Goal: Obtain resource: Download file/media

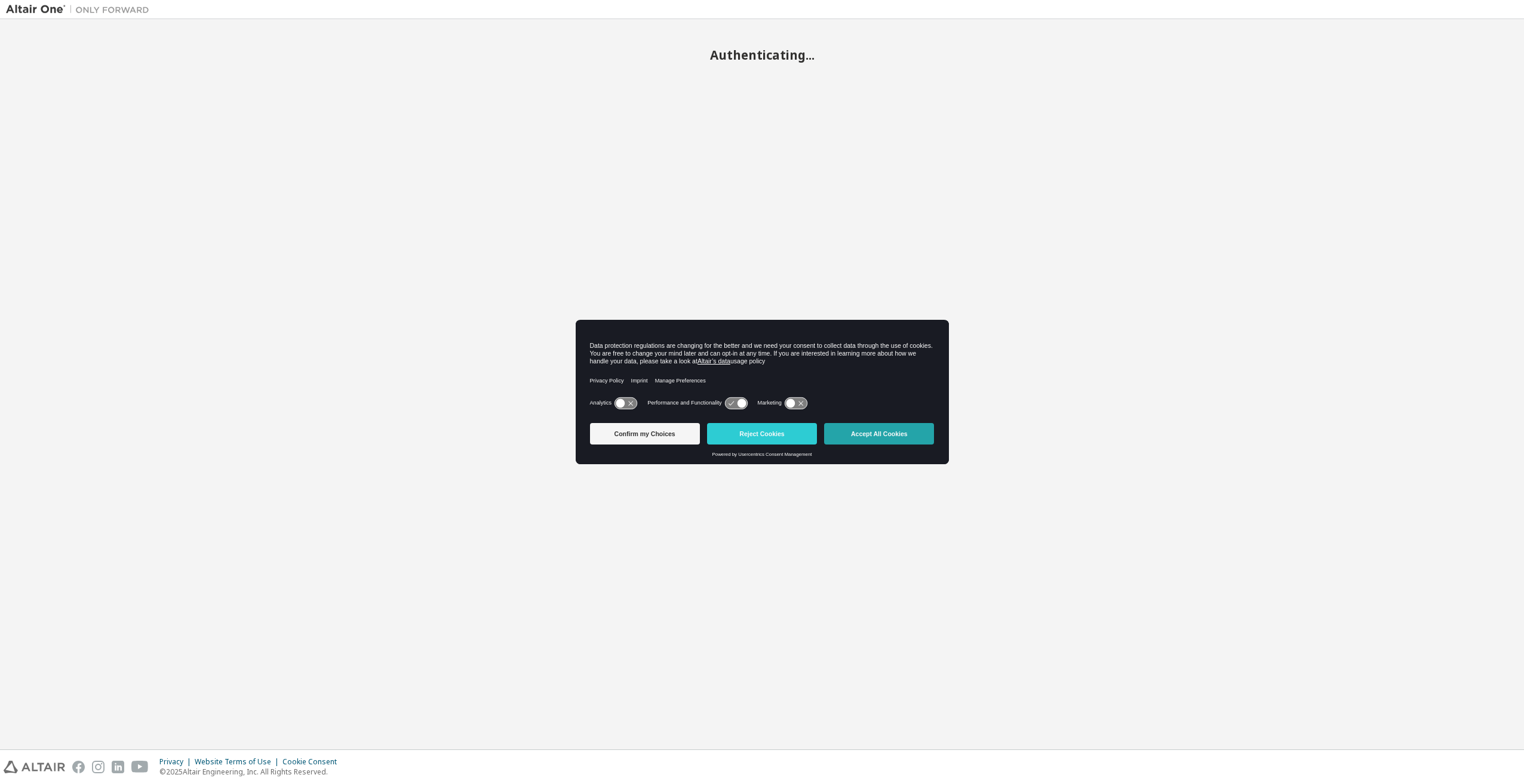
click at [871, 437] on button "Accept All Cookies" at bounding box center [879, 434] width 109 height 22
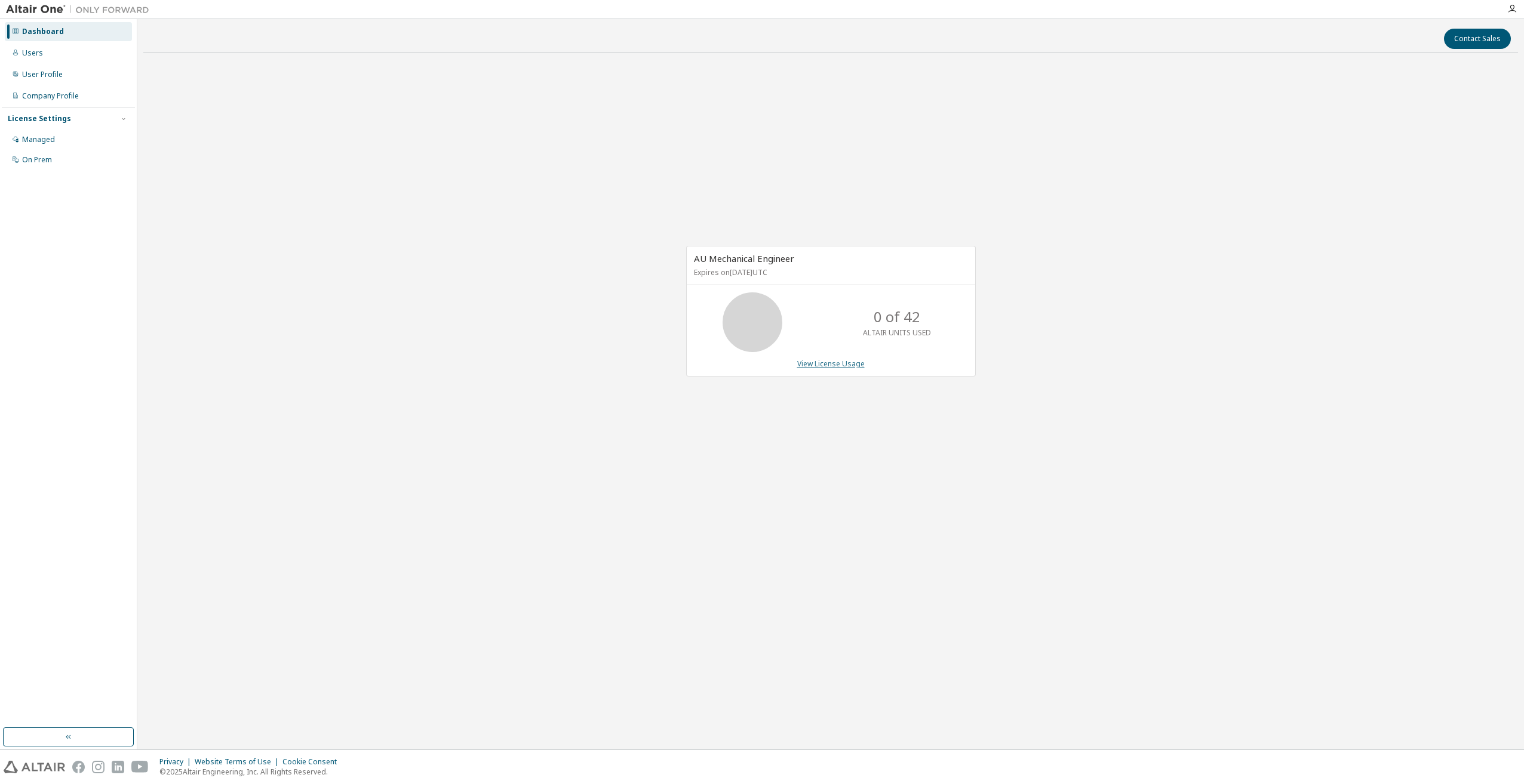
click at [845, 363] on link "View License Usage" at bounding box center [831, 364] width 68 height 10
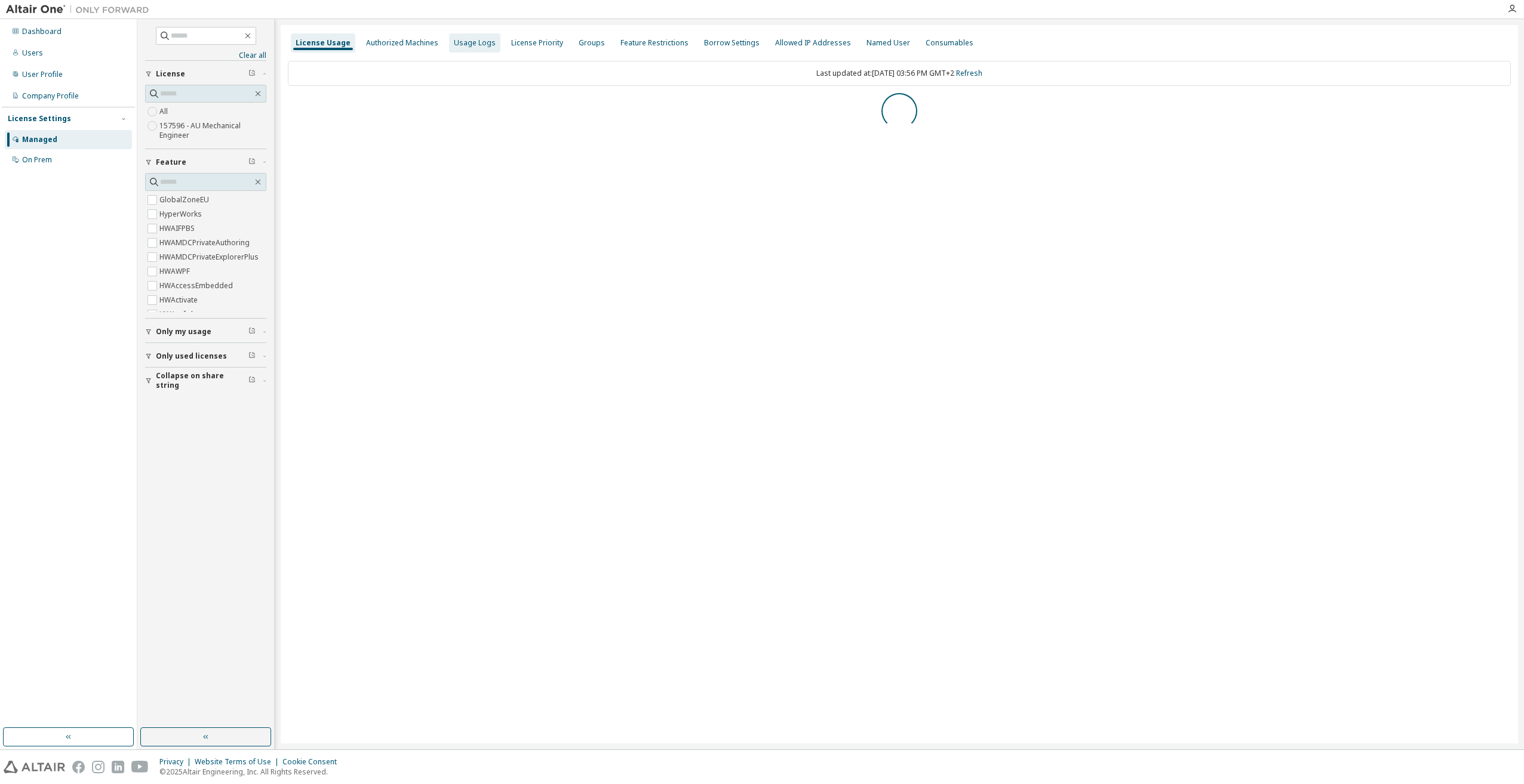
click at [479, 49] on div "Usage Logs" at bounding box center [475, 43] width 52 height 19
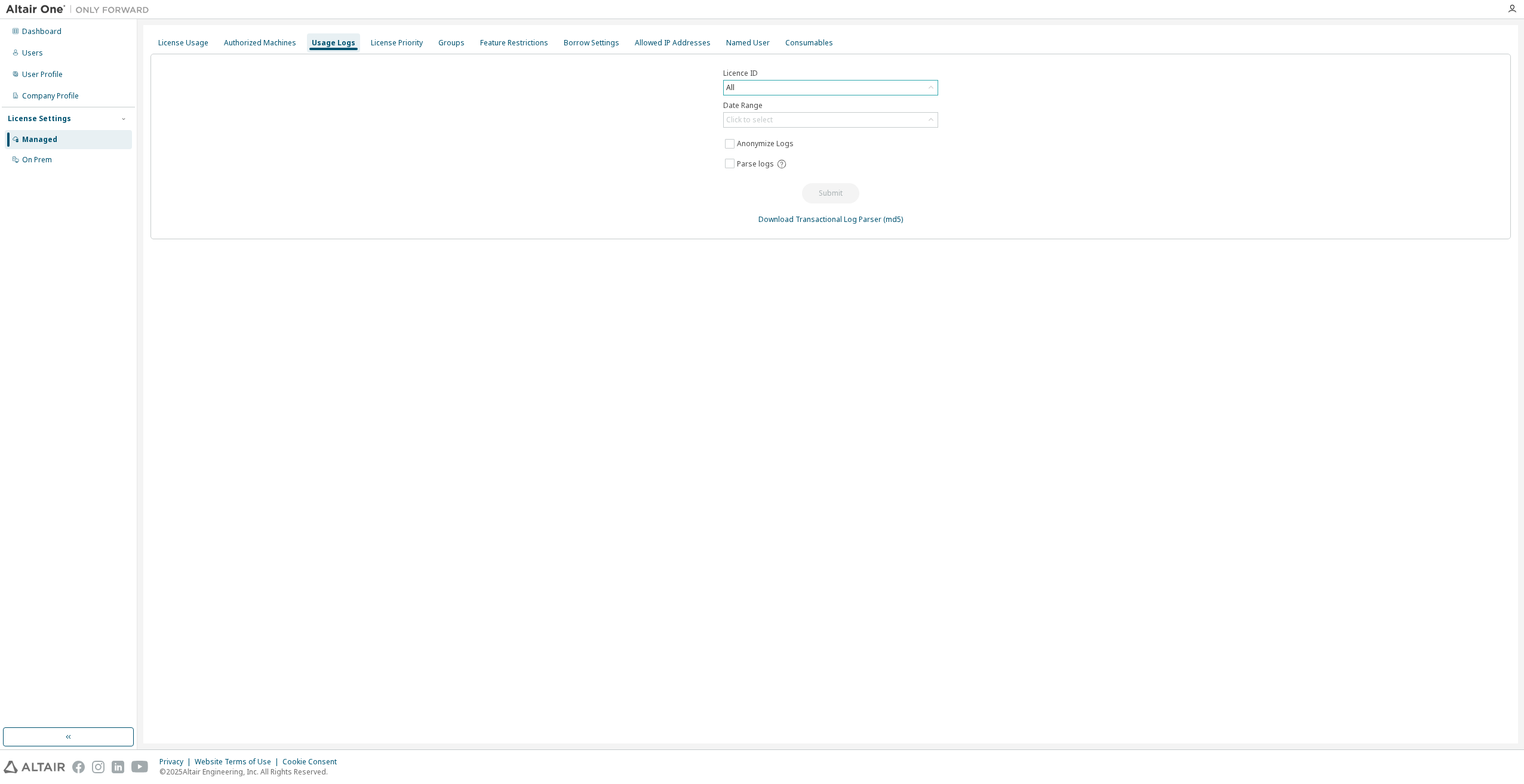
click at [860, 85] on div "All" at bounding box center [830, 87] width 214 height 14
click at [815, 139] on li "157596 - AU Mechanical Engineer" at bounding box center [829, 137] width 212 height 16
click at [814, 123] on div "Click to select" at bounding box center [830, 119] width 214 height 14
click at [787, 171] on li "Year to date" at bounding box center [829, 169] width 212 height 16
click at [795, 116] on div "Year to date" at bounding box center [830, 119] width 214 height 14
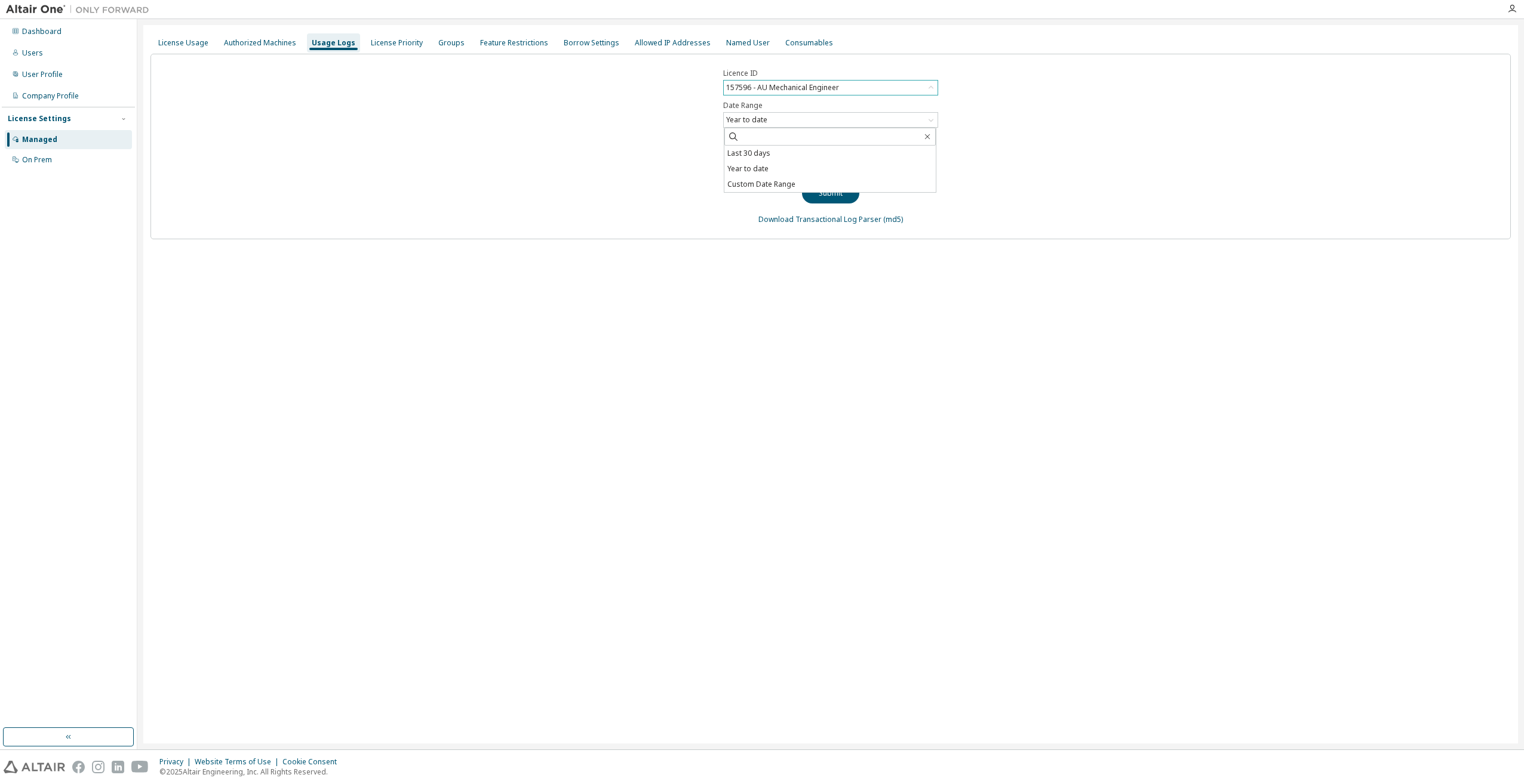
click at [637, 134] on div "Licence ID 157596 - AU Mechanical Engineer Date Range Year to date Last 30 days…" at bounding box center [830, 146] width 1360 height 186
click at [827, 197] on button "Submit" at bounding box center [830, 193] width 58 height 20
click at [246, 47] on div "Authorized Machines" at bounding box center [259, 43] width 73 height 10
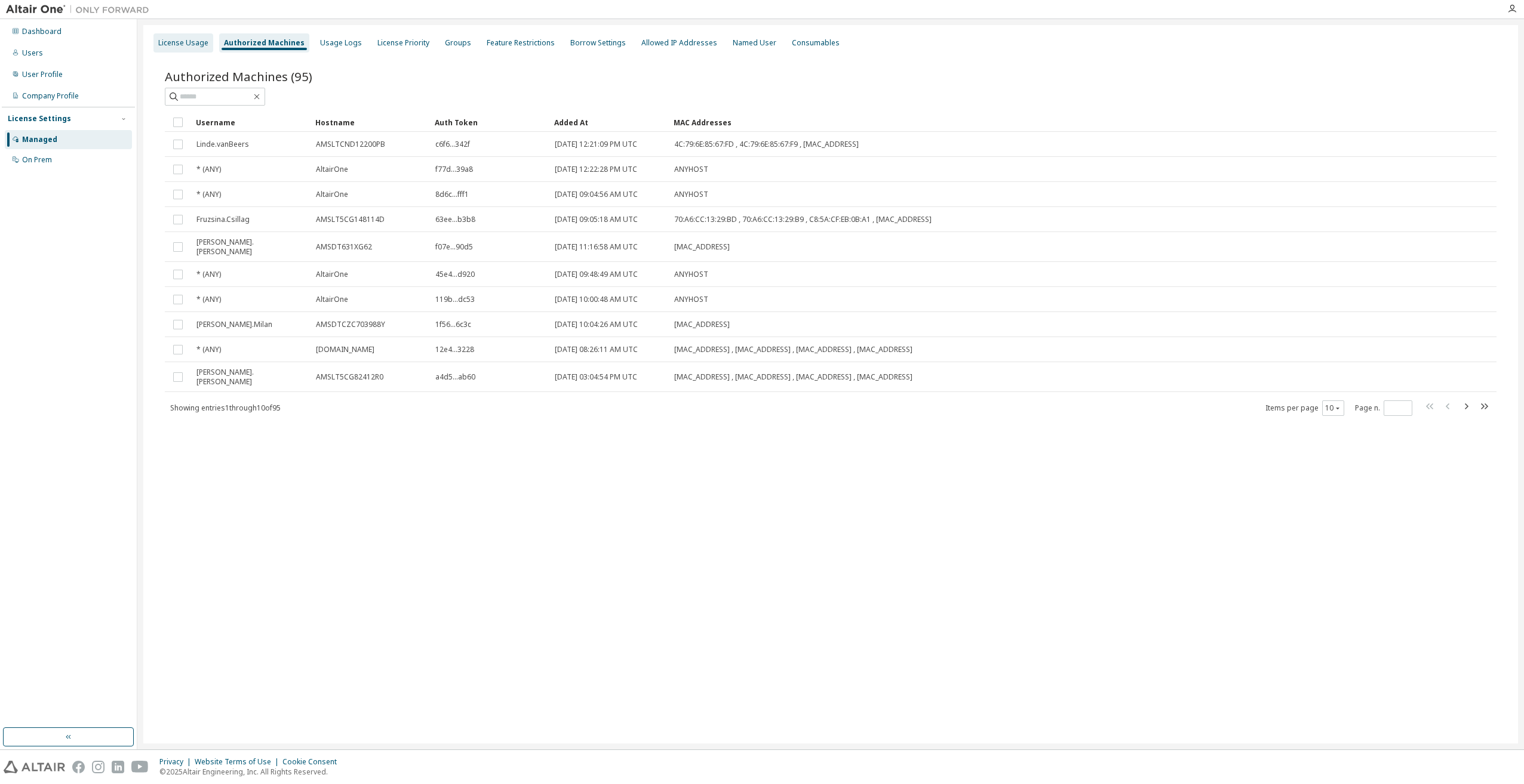
click at [187, 46] on div "License Usage" at bounding box center [183, 43] width 50 height 10
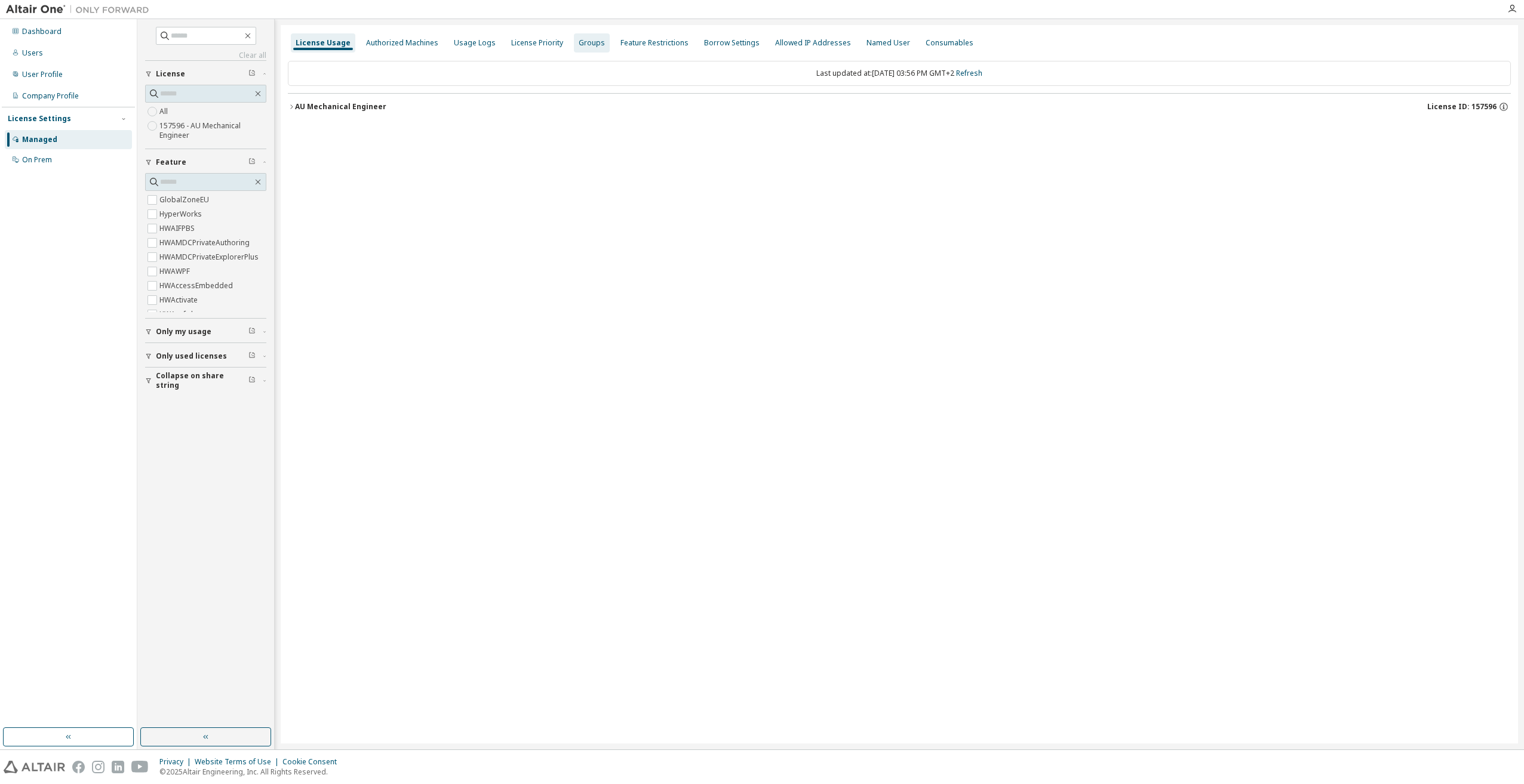
click at [590, 43] on div "Groups" at bounding box center [592, 43] width 26 height 10
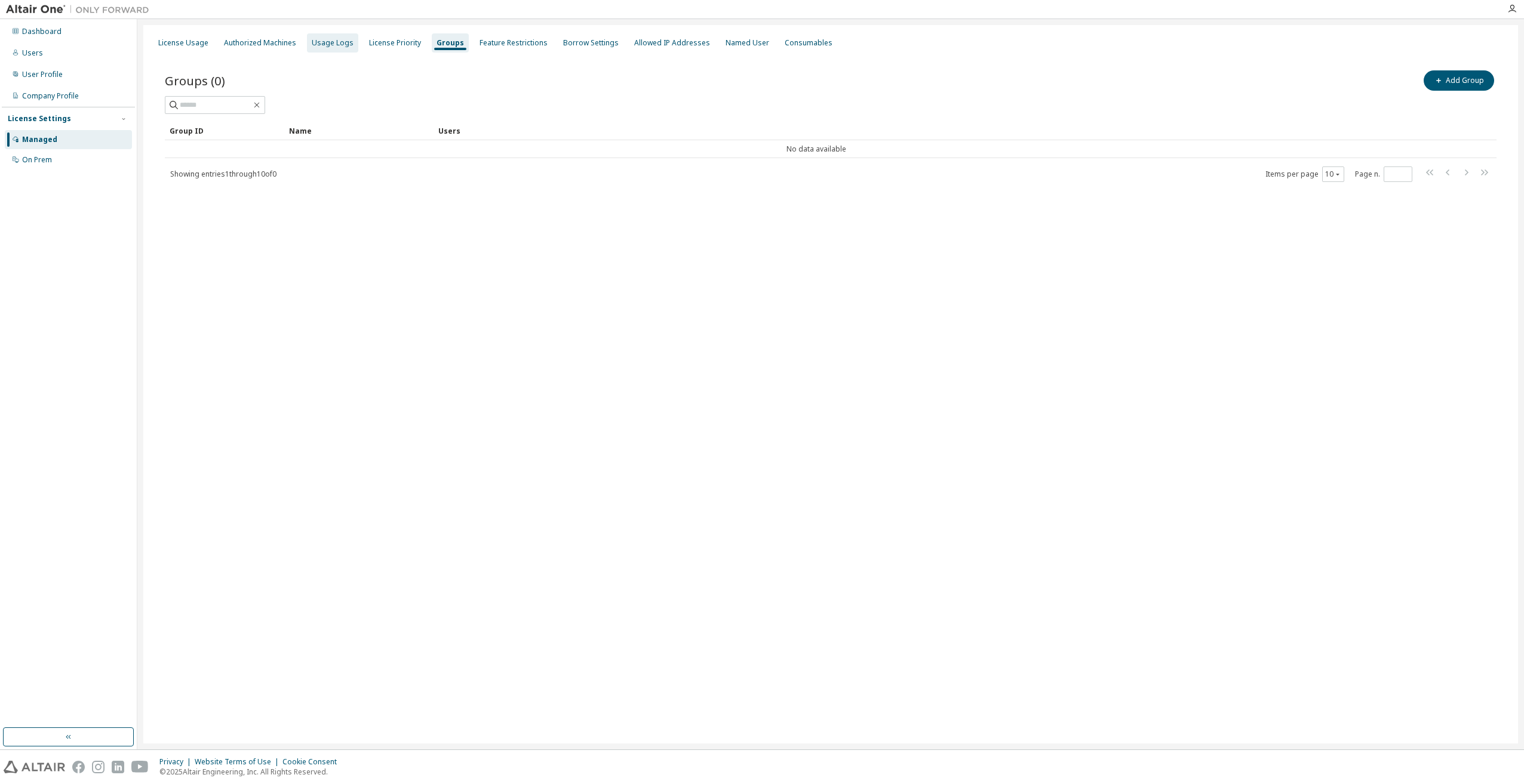
click at [342, 44] on div "Usage Logs" at bounding box center [332, 43] width 42 height 10
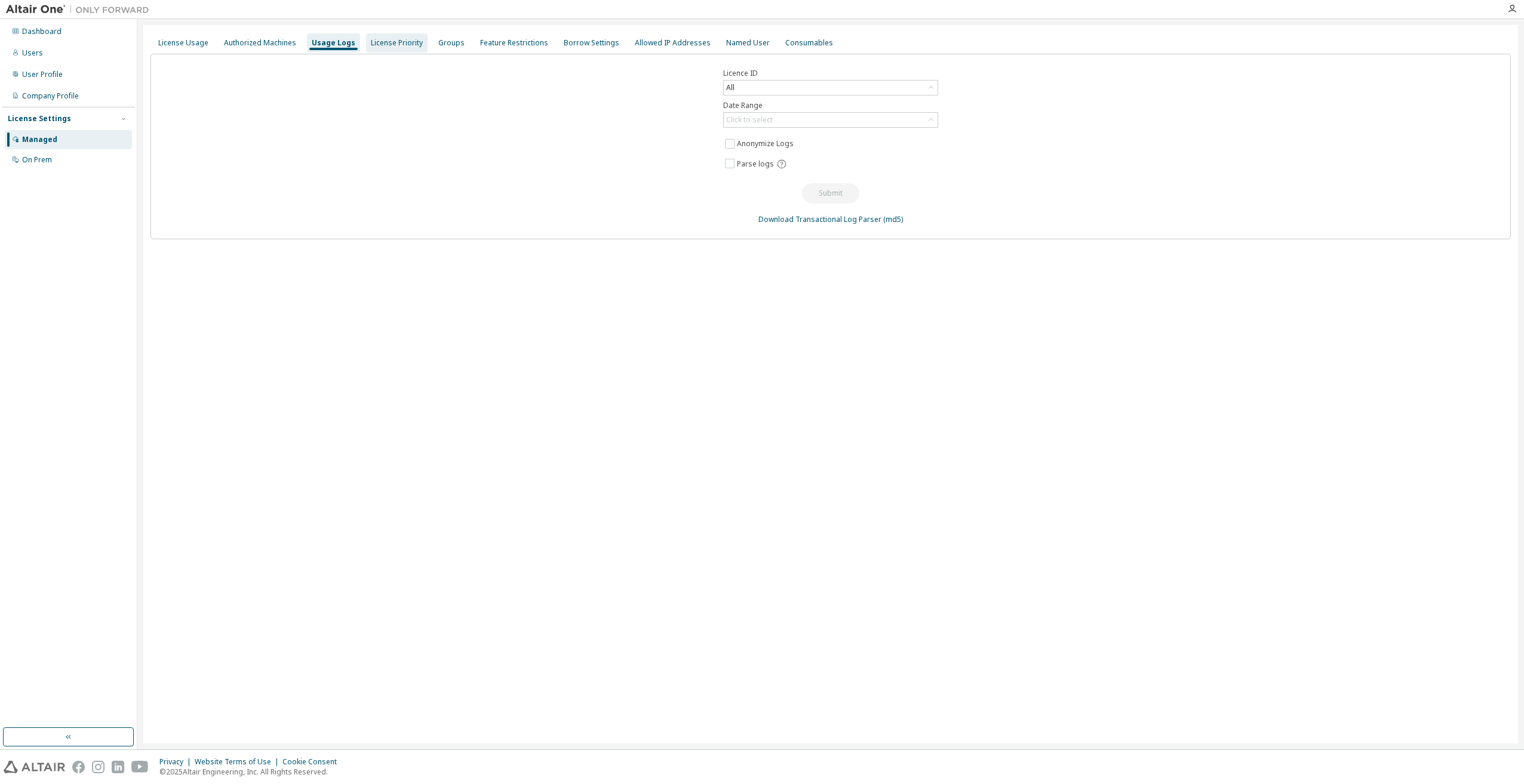
click at [380, 45] on div "License Priority" at bounding box center [397, 43] width 52 height 10
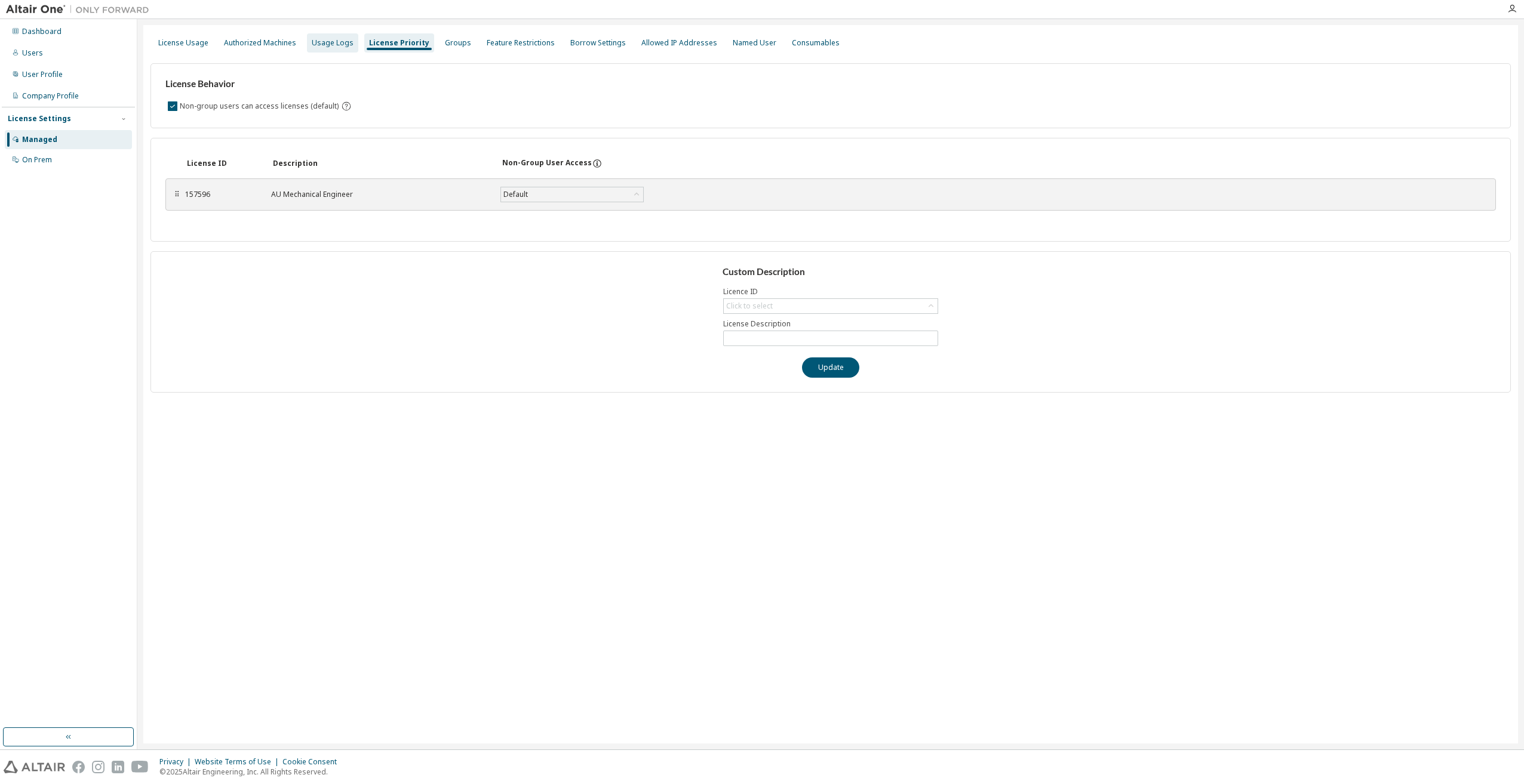
click at [335, 44] on div "Usage Logs" at bounding box center [332, 43] width 42 height 10
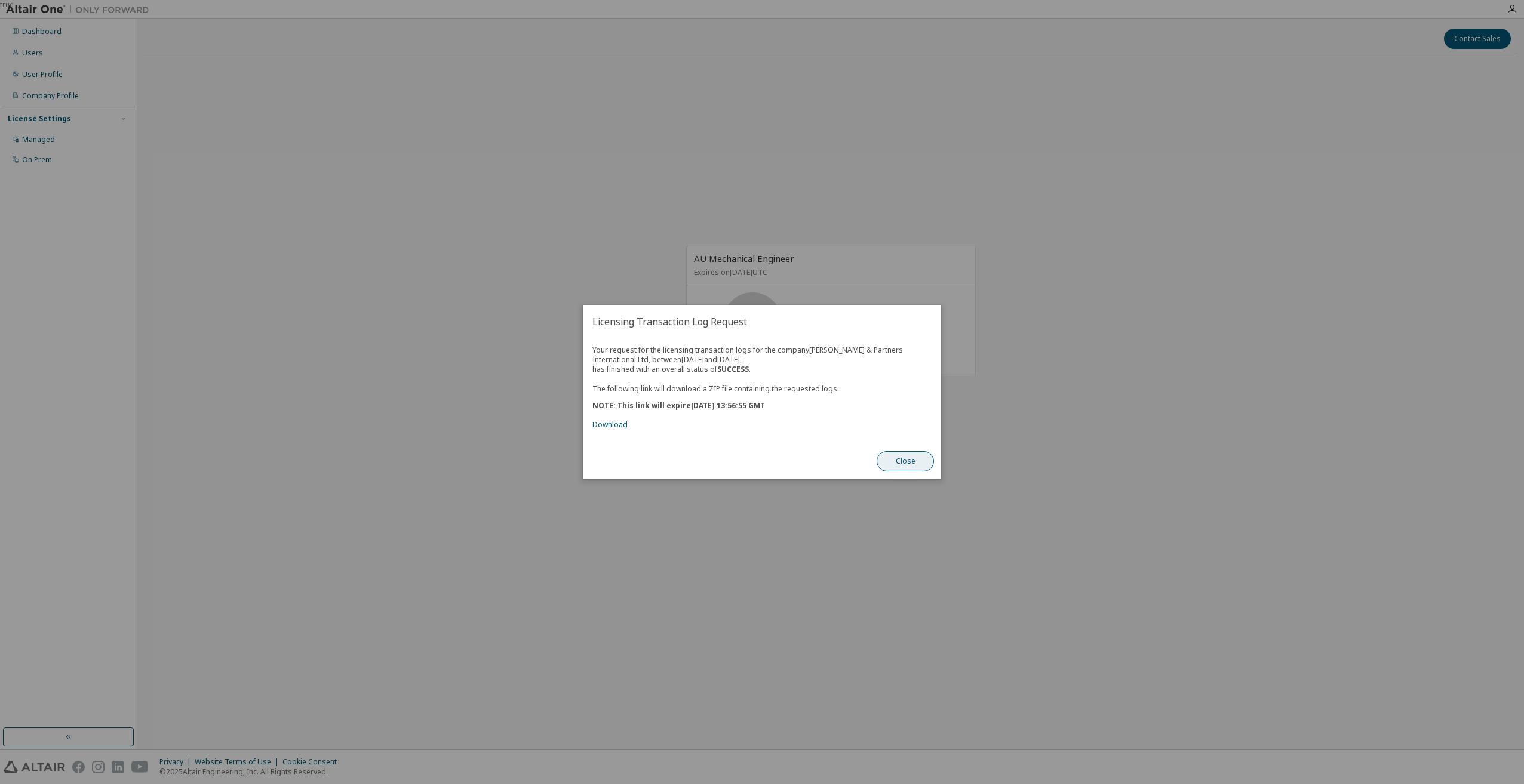
click at [917, 466] on button "Close" at bounding box center [906, 462] width 58 height 20
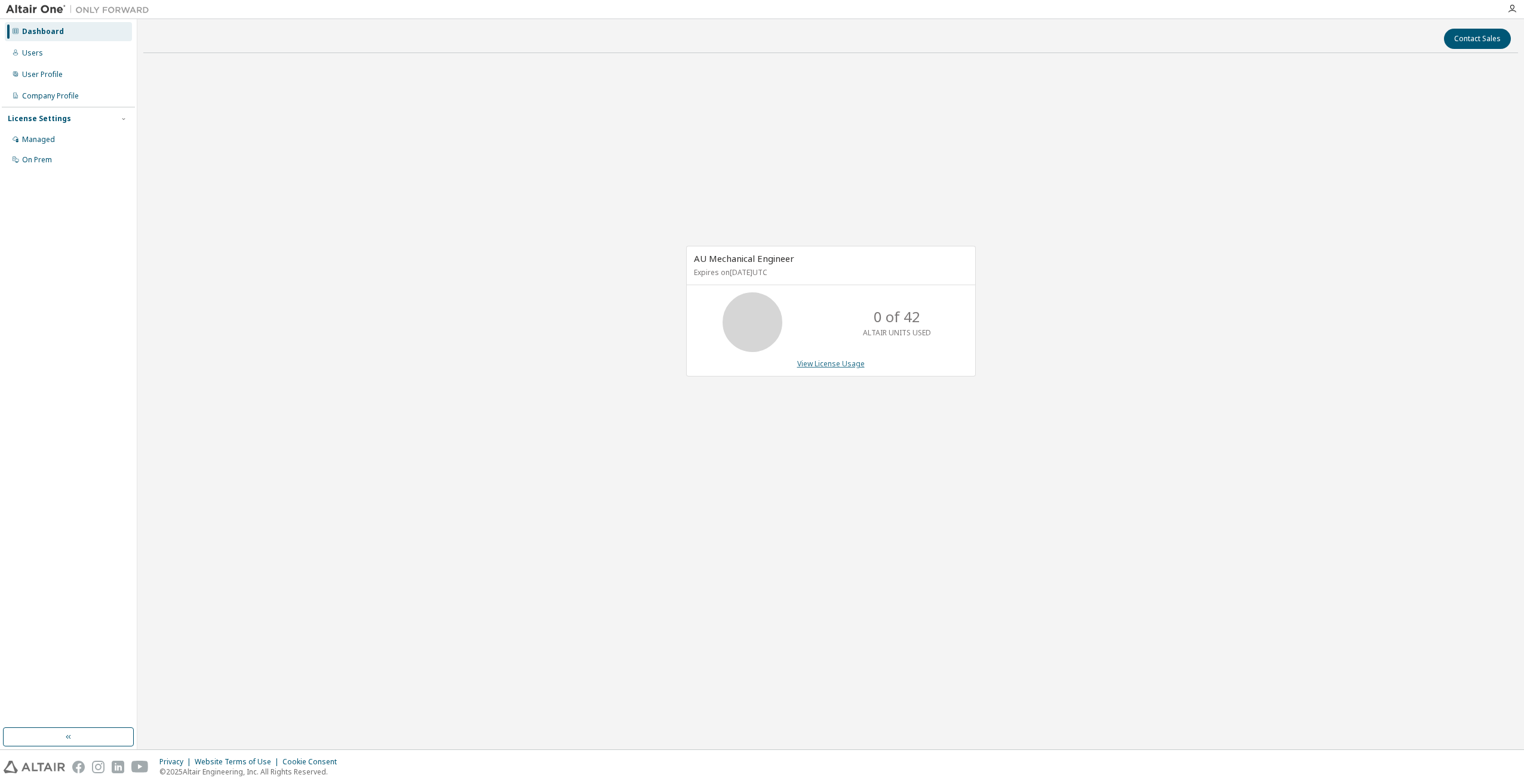
click at [844, 366] on link "View License Usage" at bounding box center [831, 364] width 68 height 10
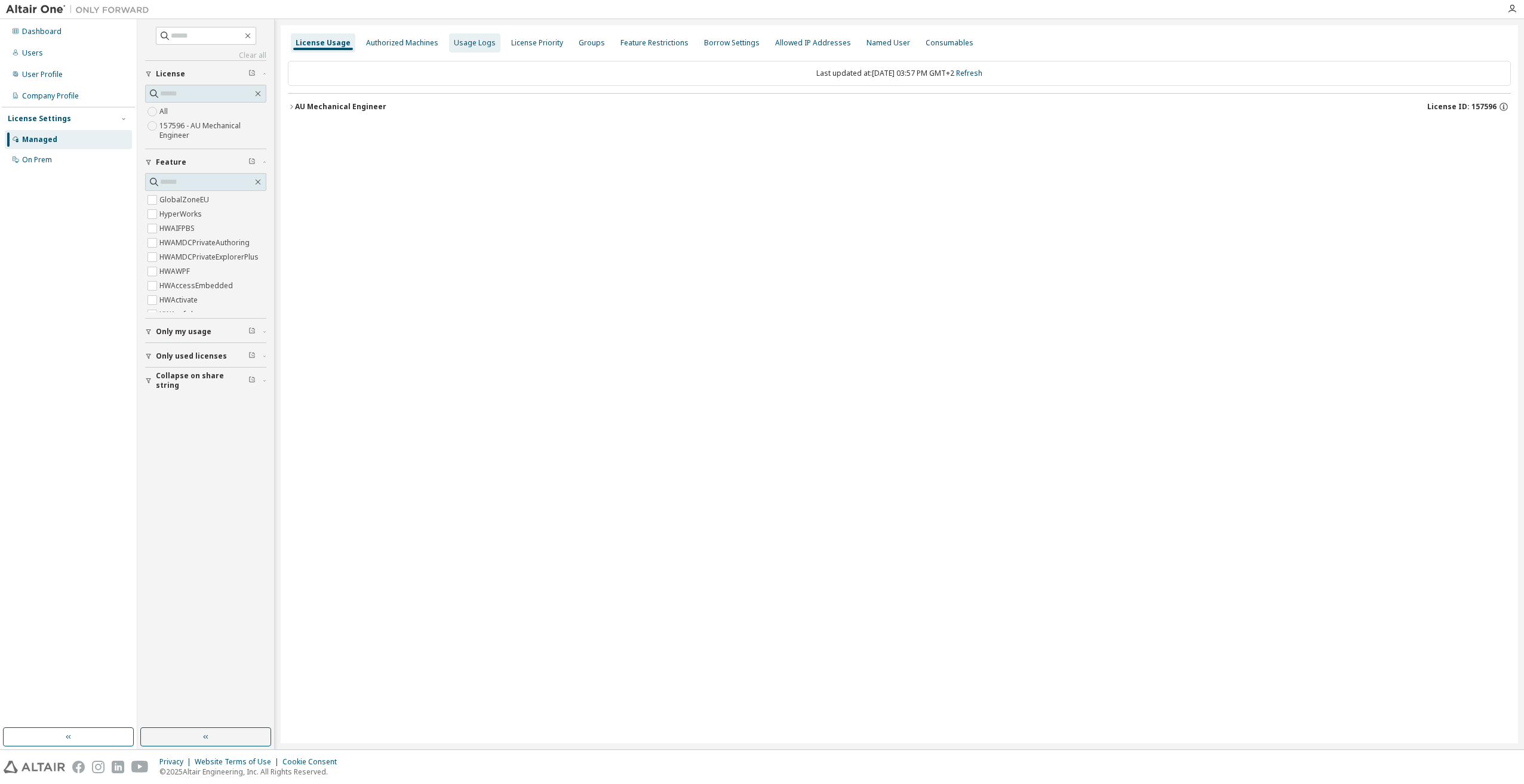
click at [483, 45] on div "Usage Logs" at bounding box center [474, 43] width 42 height 10
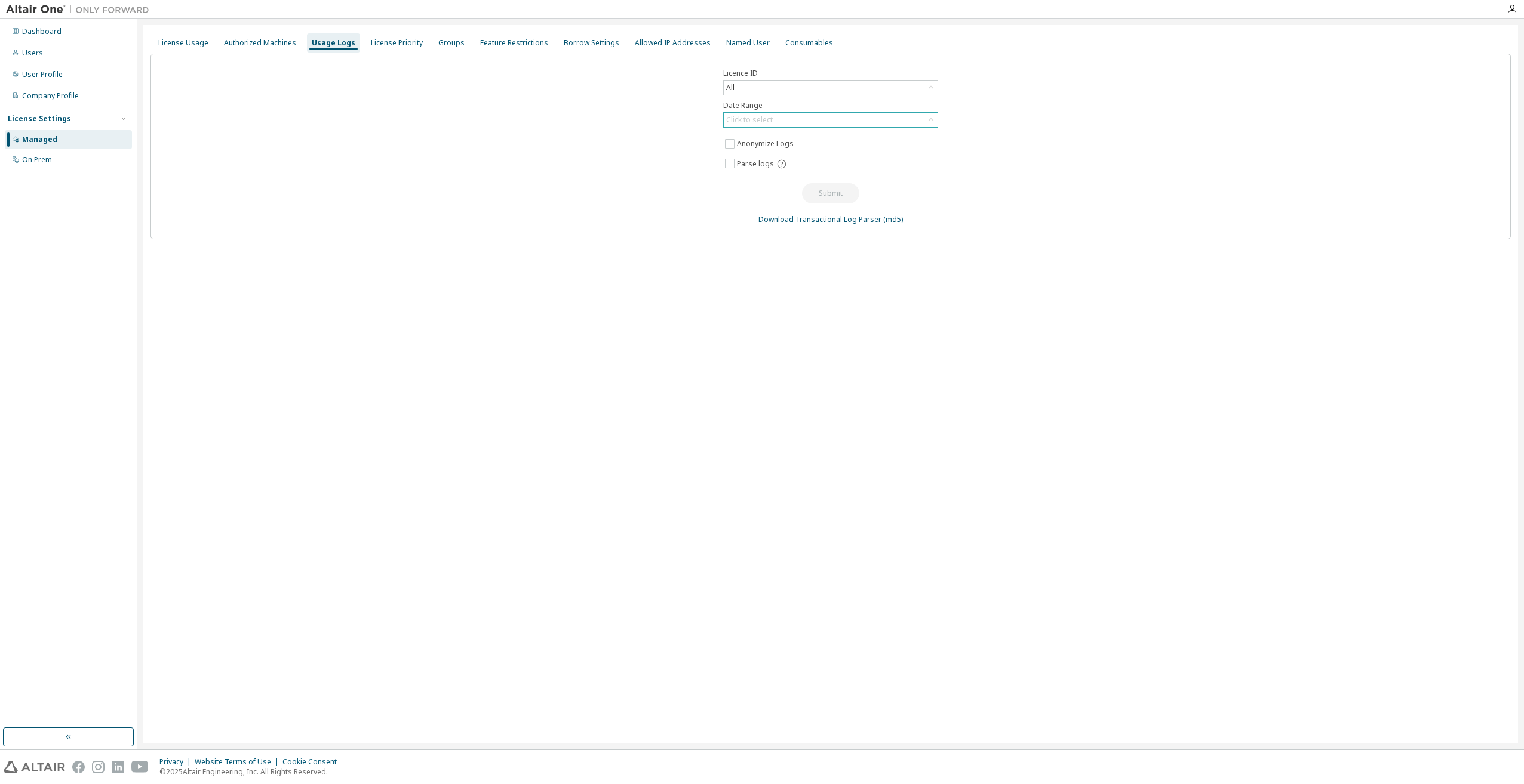
click at [788, 124] on div "Click to select" at bounding box center [830, 119] width 214 height 14
click at [774, 171] on li "Year to date" at bounding box center [829, 169] width 212 height 16
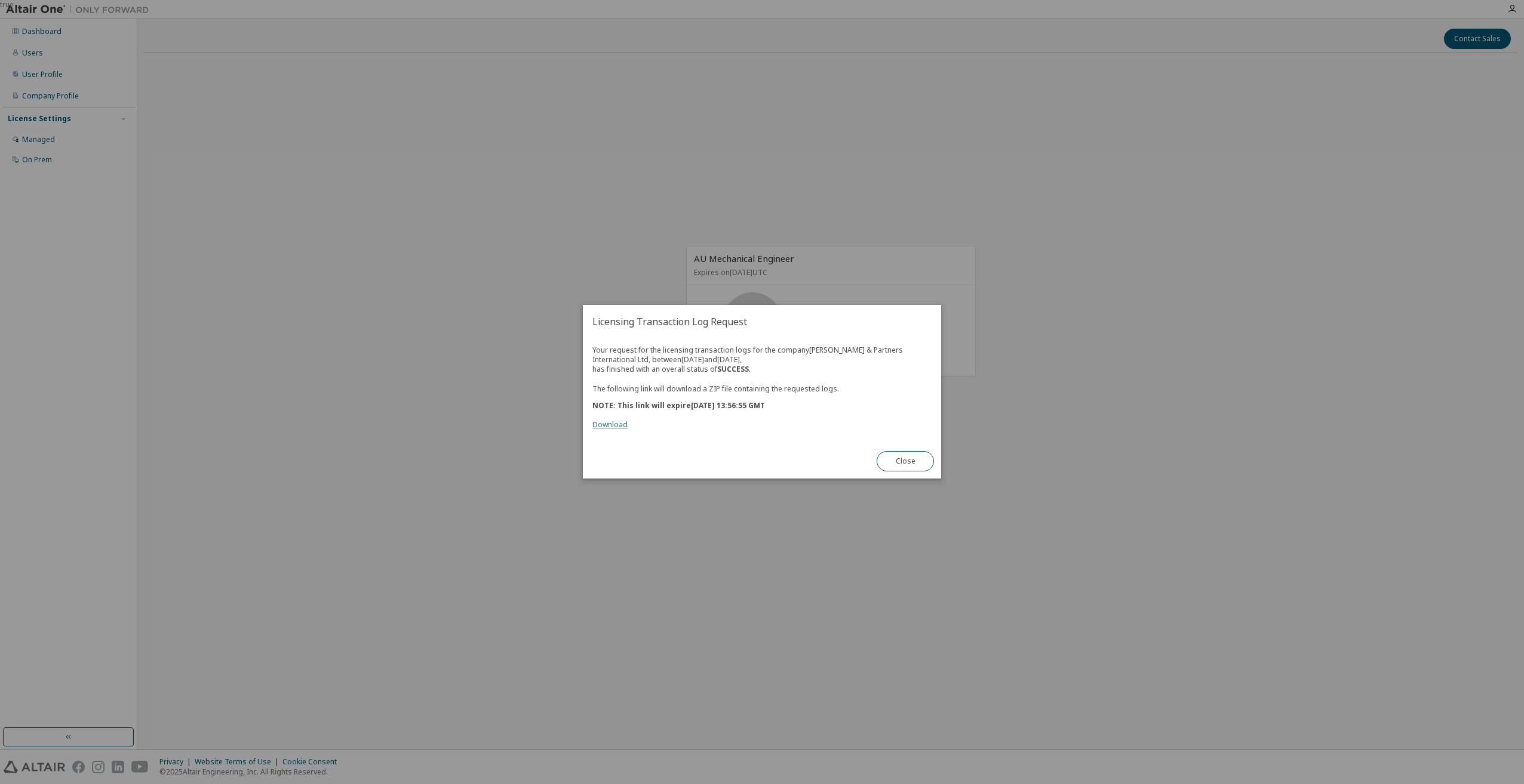
click at [613, 428] on link "Download" at bounding box center [609, 425] width 35 height 10
click at [881, 466] on button "Close" at bounding box center [906, 462] width 58 height 20
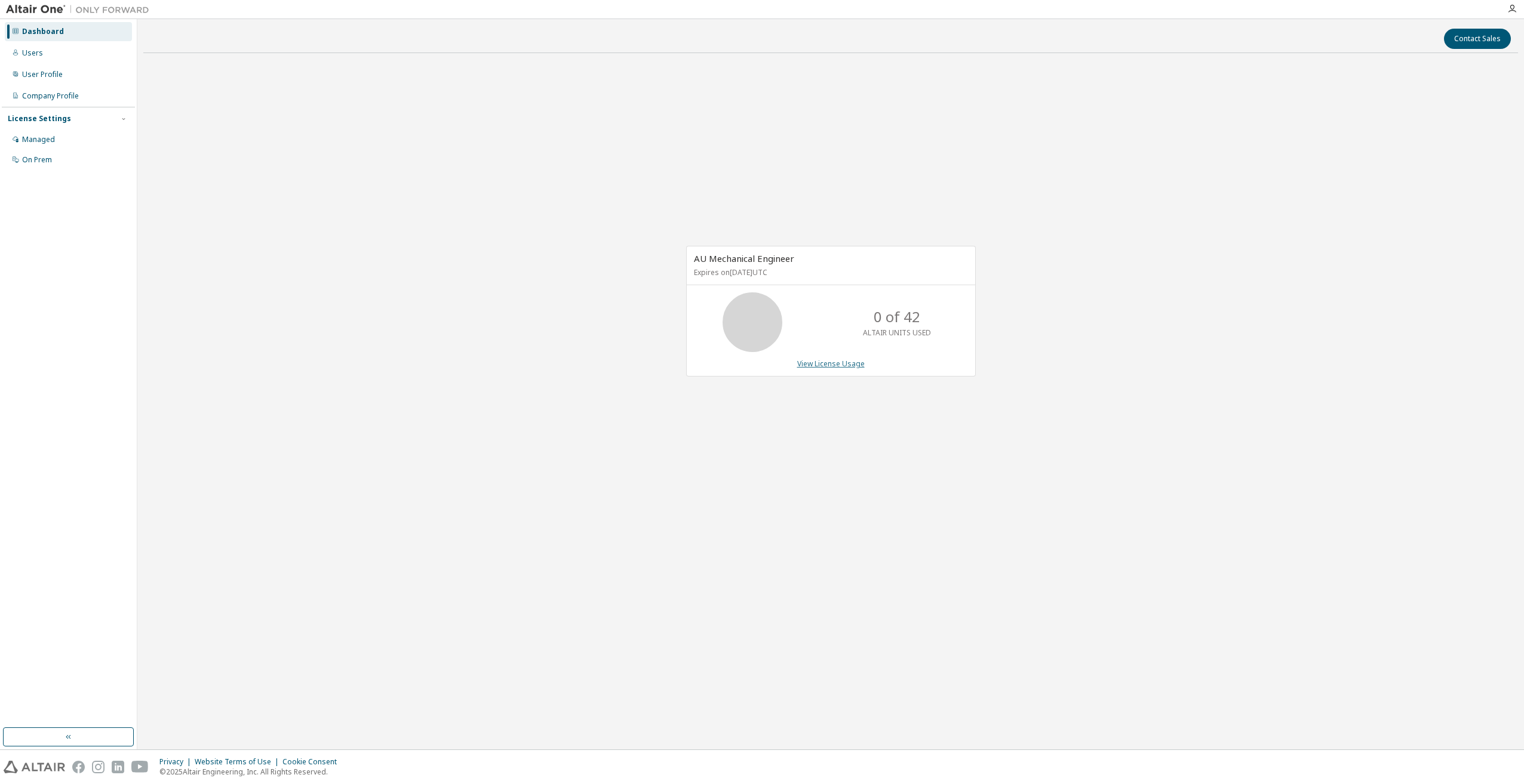
click at [833, 365] on link "View License Usage" at bounding box center [831, 364] width 68 height 10
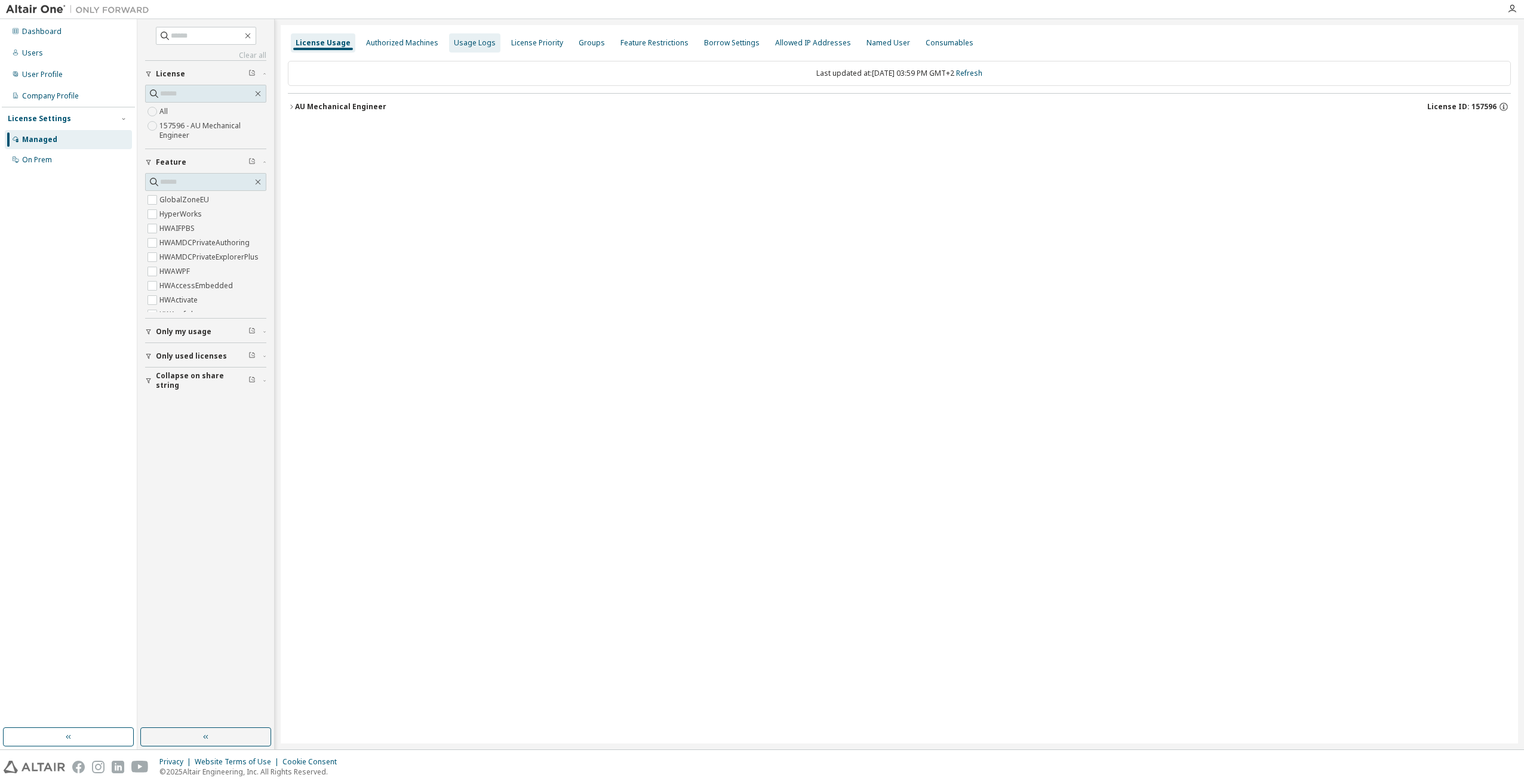
click at [486, 41] on div "Usage Logs" at bounding box center [474, 43] width 42 height 10
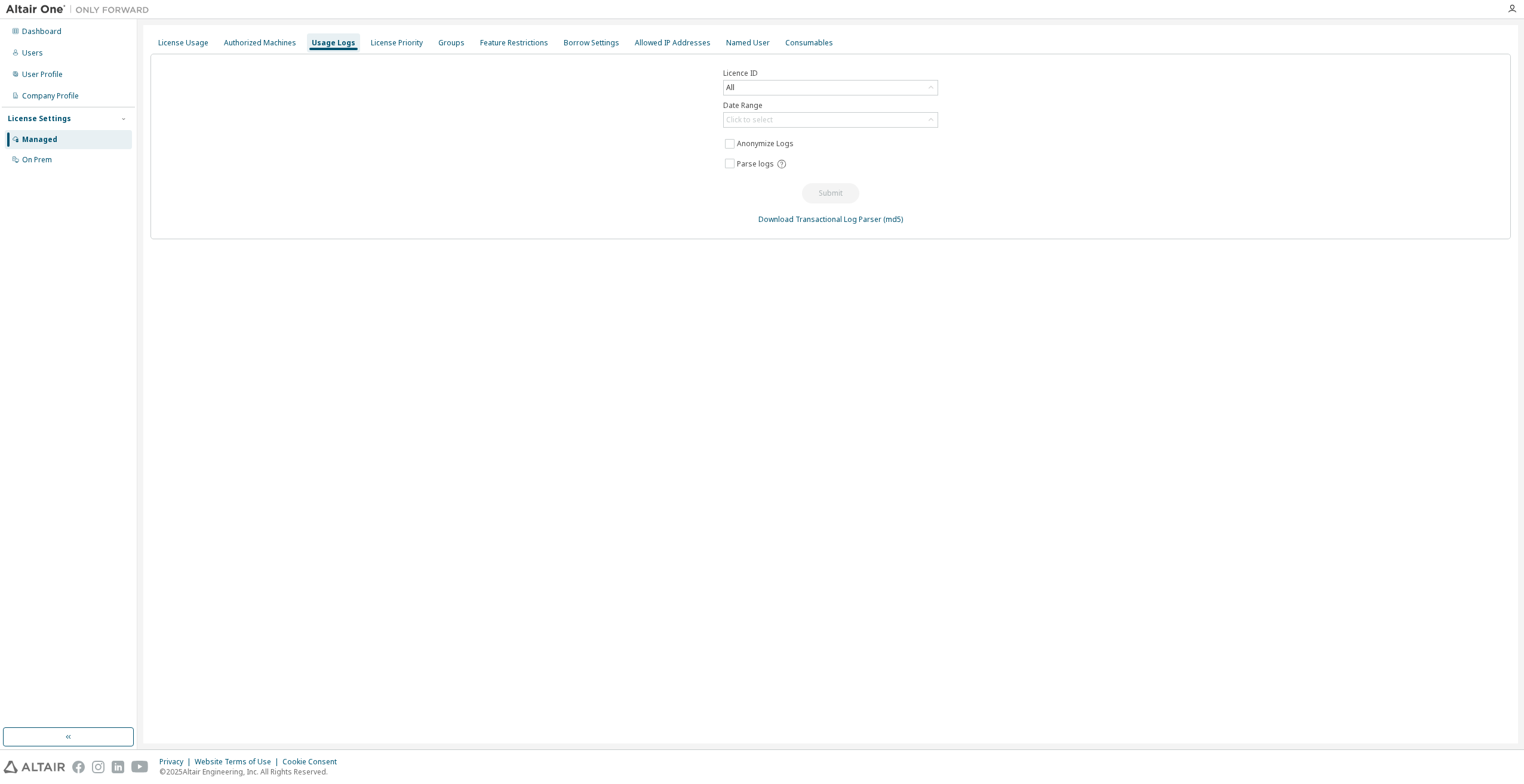
click at [839, 128] on div "Licence ID All Date Range Click to select Anonymize Logs Parse logs Submit Down…" at bounding box center [830, 146] width 1360 height 186
click at [830, 114] on div "Click to select" at bounding box center [830, 119] width 214 height 14
click at [583, 161] on div "Licence ID All Date Range Click to select Last 30 days Year to date Custom Date…" at bounding box center [830, 146] width 1360 height 186
click at [780, 88] on div "All" at bounding box center [830, 87] width 214 height 14
click at [796, 138] on li "157596 - AU Mechanical Engineer" at bounding box center [829, 137] width 212 height 16
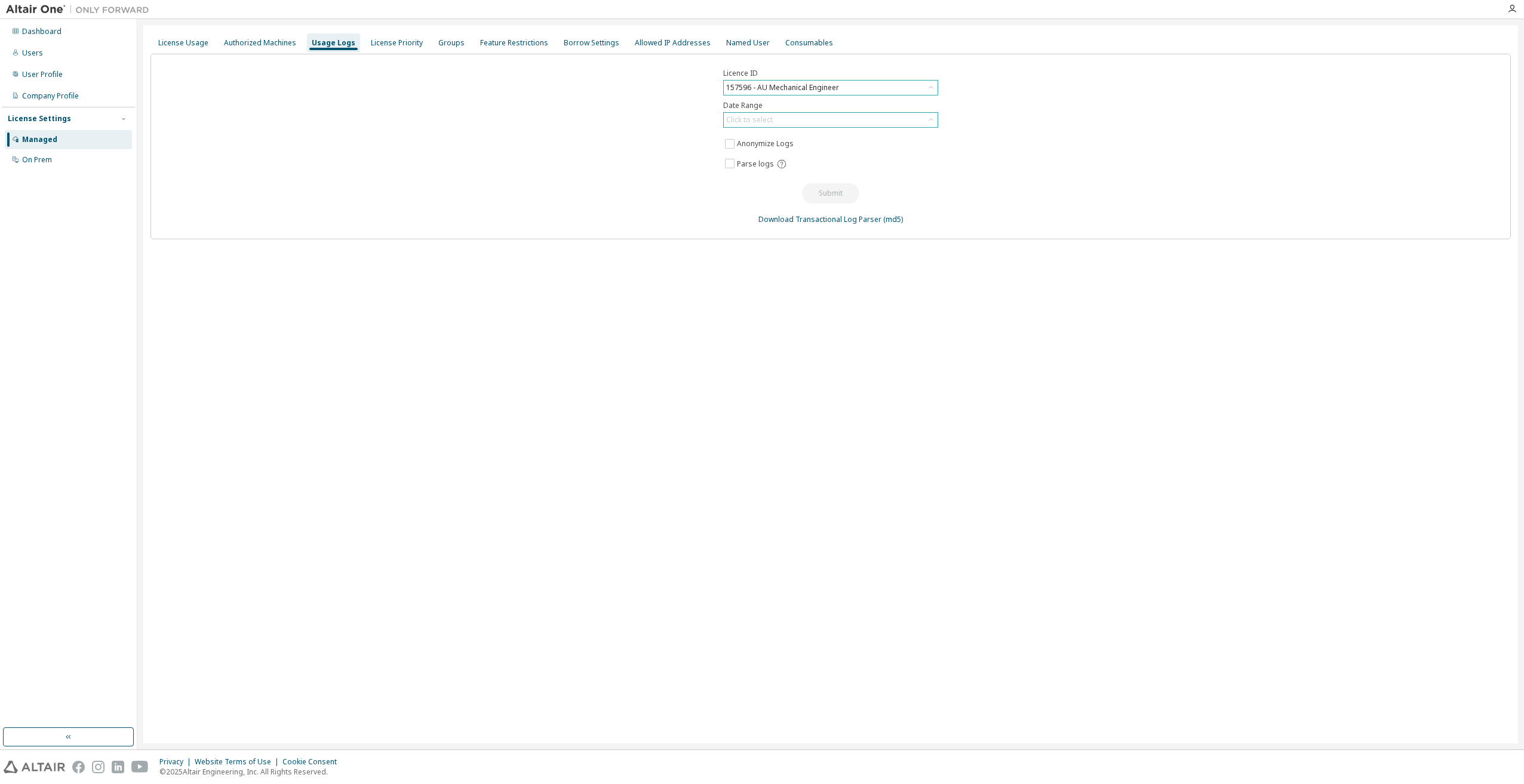
click at [779, 120] on div "Click to select" at bounding box center [830, 119] width 214 height 14
click at [764, 170] on li "Year to date" at bounding box center [829, 169] width 212 height 16
click at [835, 220] on link "Download Transactional Log Parser" at bounding box center [820, 220] width 123 height 10
click at [891, 90] on div "157596 - AU Mechanical Engineer" at bounding box center [830, 87] width 214 height 14
click at [823, 153] on li "86263 - AU Mechanical Engineer (Expired)" at bounding box center [829, 152] width 212 height 16
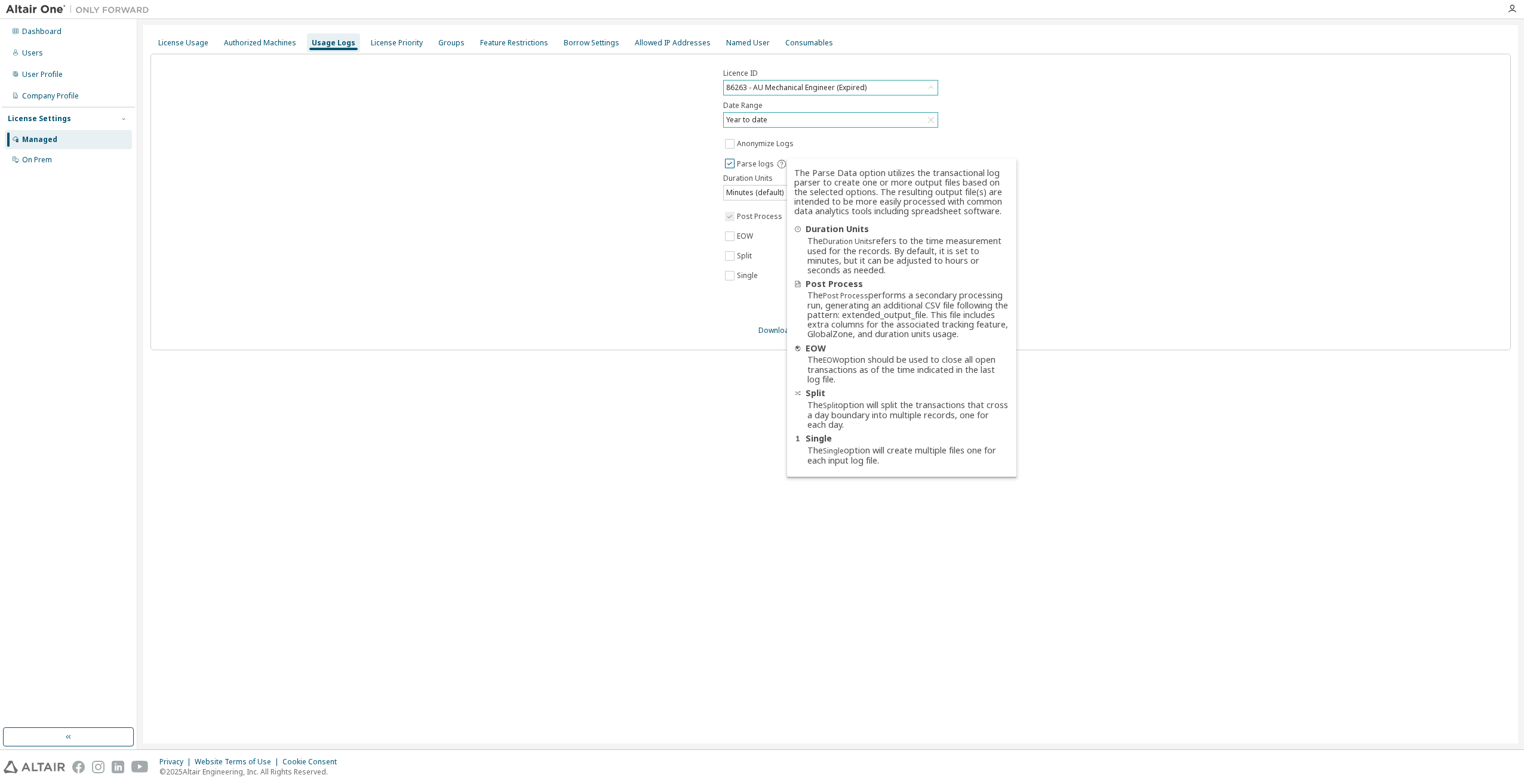
click at [777, 164] on icon at bounding box center [781, 164] width 11 height 11
click at [778, 166] on icon at bounding box center [781, 164] width 11 height 11
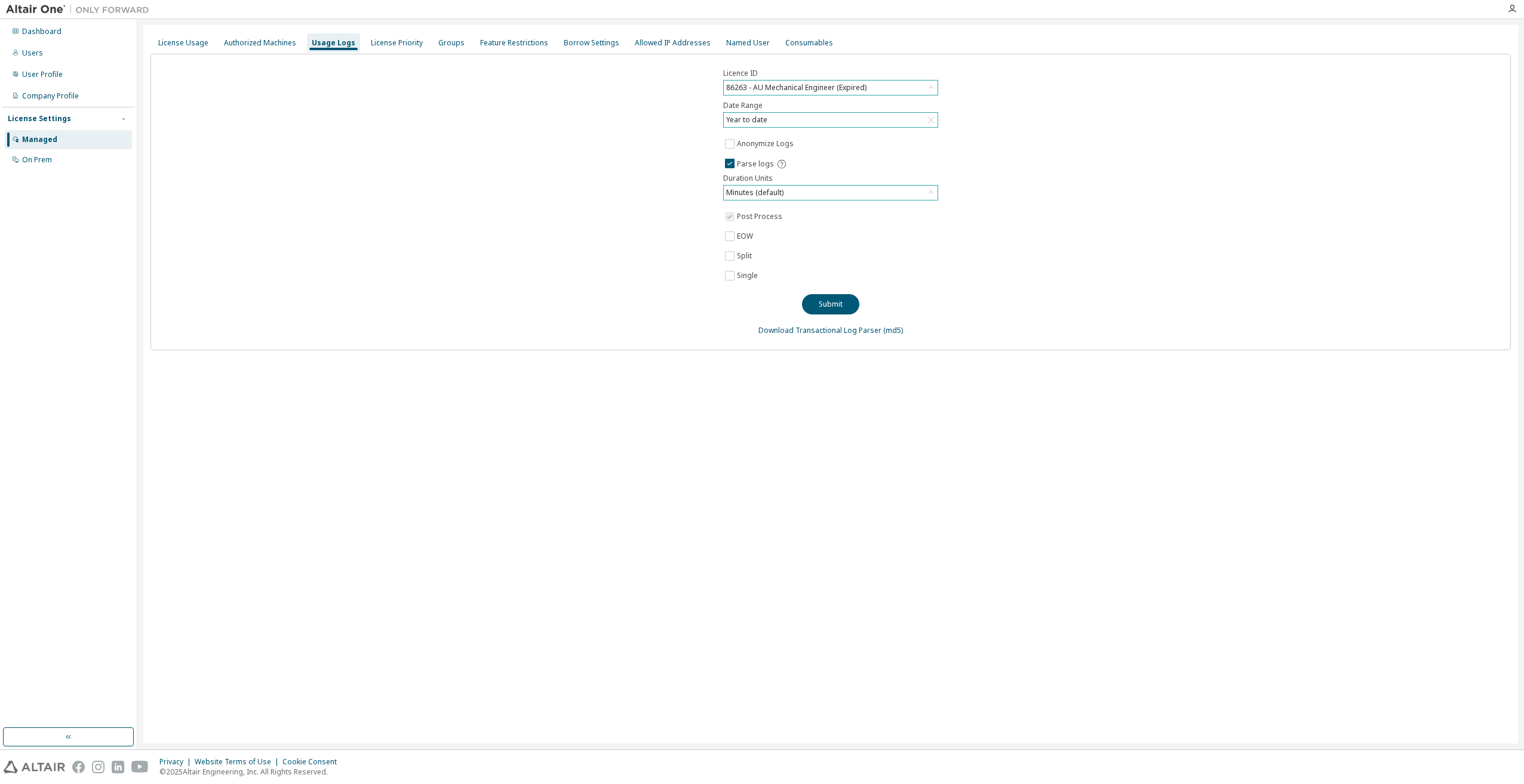
click at [791, 191] on div "Minutes (default)" at bounding box center [830, 193] width 214 height 14
click at [658, 200] on div "Licence ID 86263 - AU Mechanical Engineer (Expired) Date Range Year to date Ano…" at bounding box center [830, 202] width 1360 height 296
click at [794, 192] on div "Minutes (default)" at bounding box center [830, 193] width 214 height 14
click at [758, 243] on li "Hours" at bounding box center [829, 241] width 212 height 16
click at [839, 305] on button "Submit" at bounding box center [830, 304] width 58 height 20
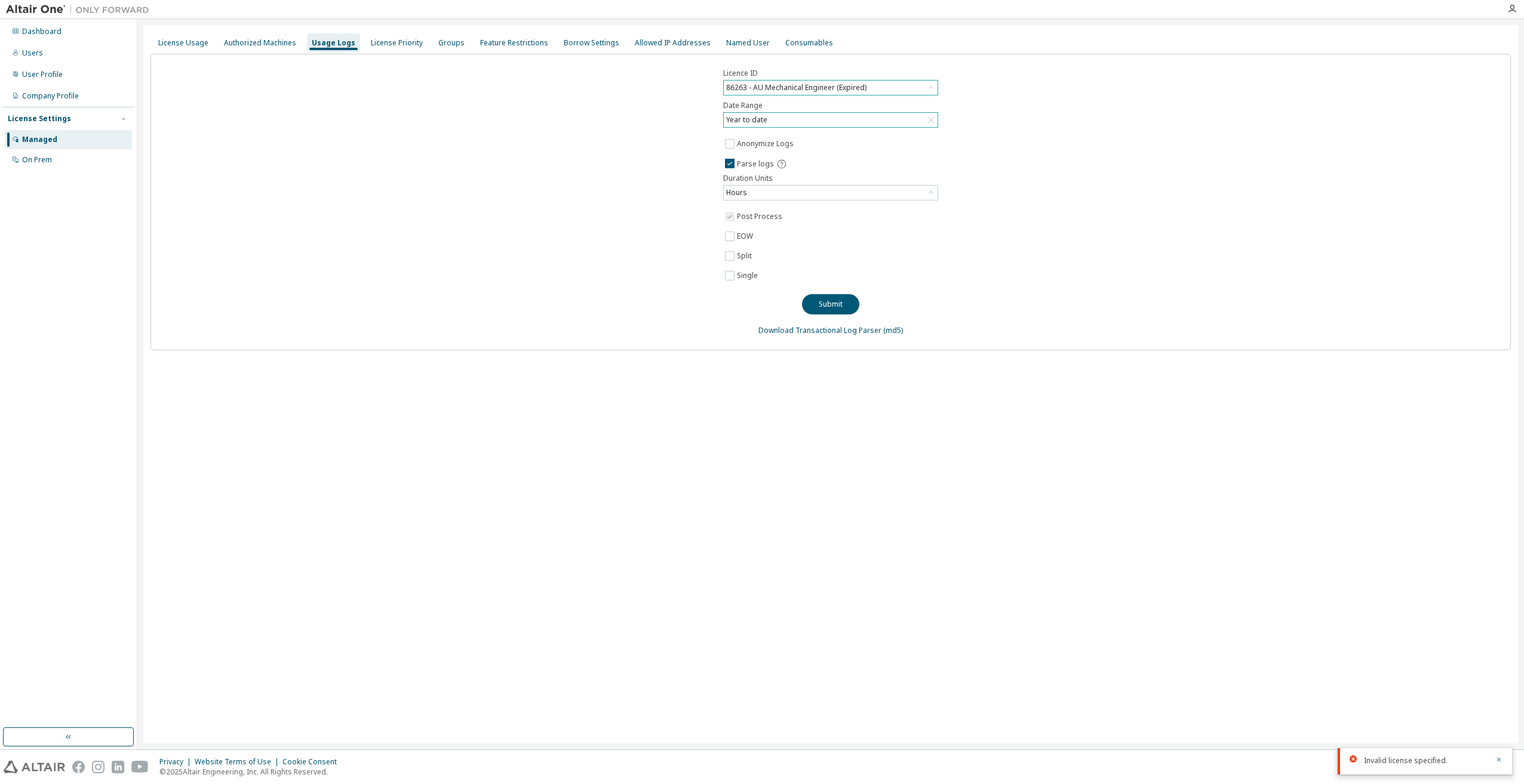
click at [886, 82] on div "86263 - AU Mechanical Engineer (Expired)" at bounding box center [830, 87] width 214 height 14
click at [788, 137] on li "157596 - AU Mechanical Engineer" at bounding box center [829, 137] width 212 height 16
click at [872, 90] on div "157596 - AU Mechanical Engineer" at bounding box center [830, 87] width 214 height 14
click at [887, 167] on li "149352 - AU Mechanical Engineer (Voided: 2025-09-19)" at bounding box center [829, 175] width 212 height 16
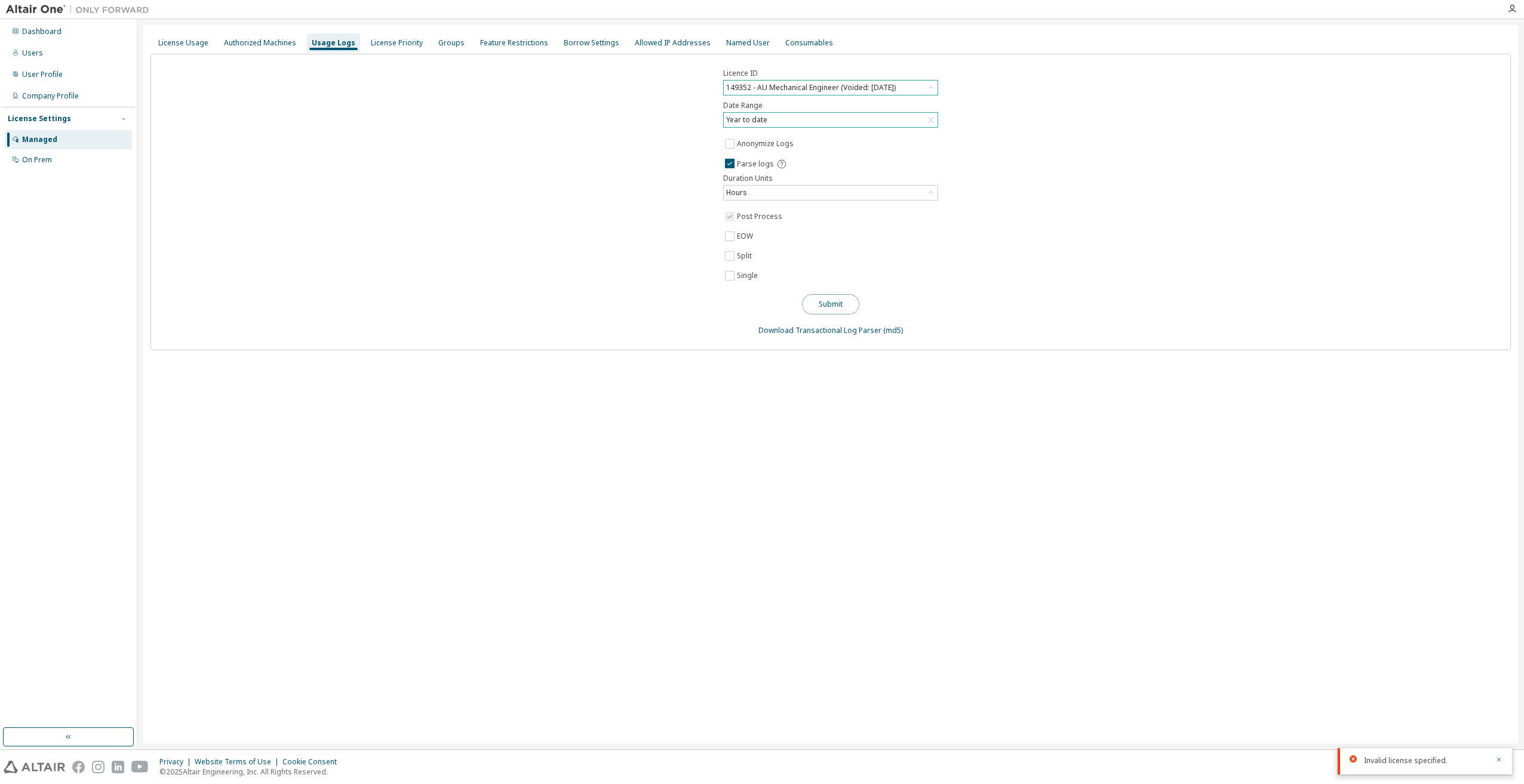
click at [830, 307] on button "Submit" at bounding box center [830, 304] width 58 height 20
click at [853, 85] on div "149352 - AU Mechanical Engineer (Voided: 2025-09-19)" at bounding box center [810, 87] width 173 height 13
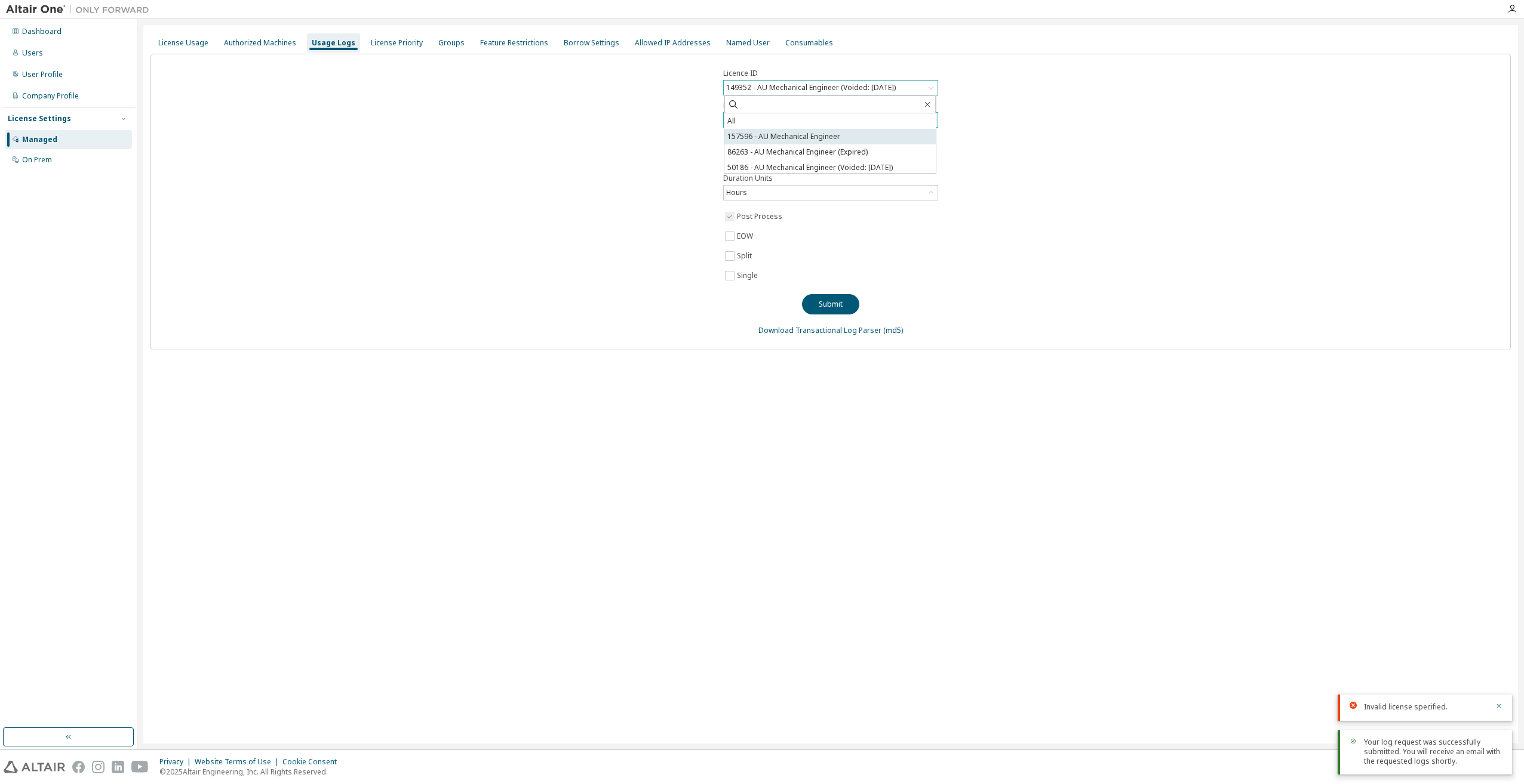
click at [820, 137] on li "157596 - AU Mechanical Engineer" at bounding box center [829, 137] width 212 height 16
click at [827, 299] on button "Submit" at bounding box center [830, 304] width 58 height 20
click at [779, 165] on icon at bounding box center [781, 164] width 11 height 11
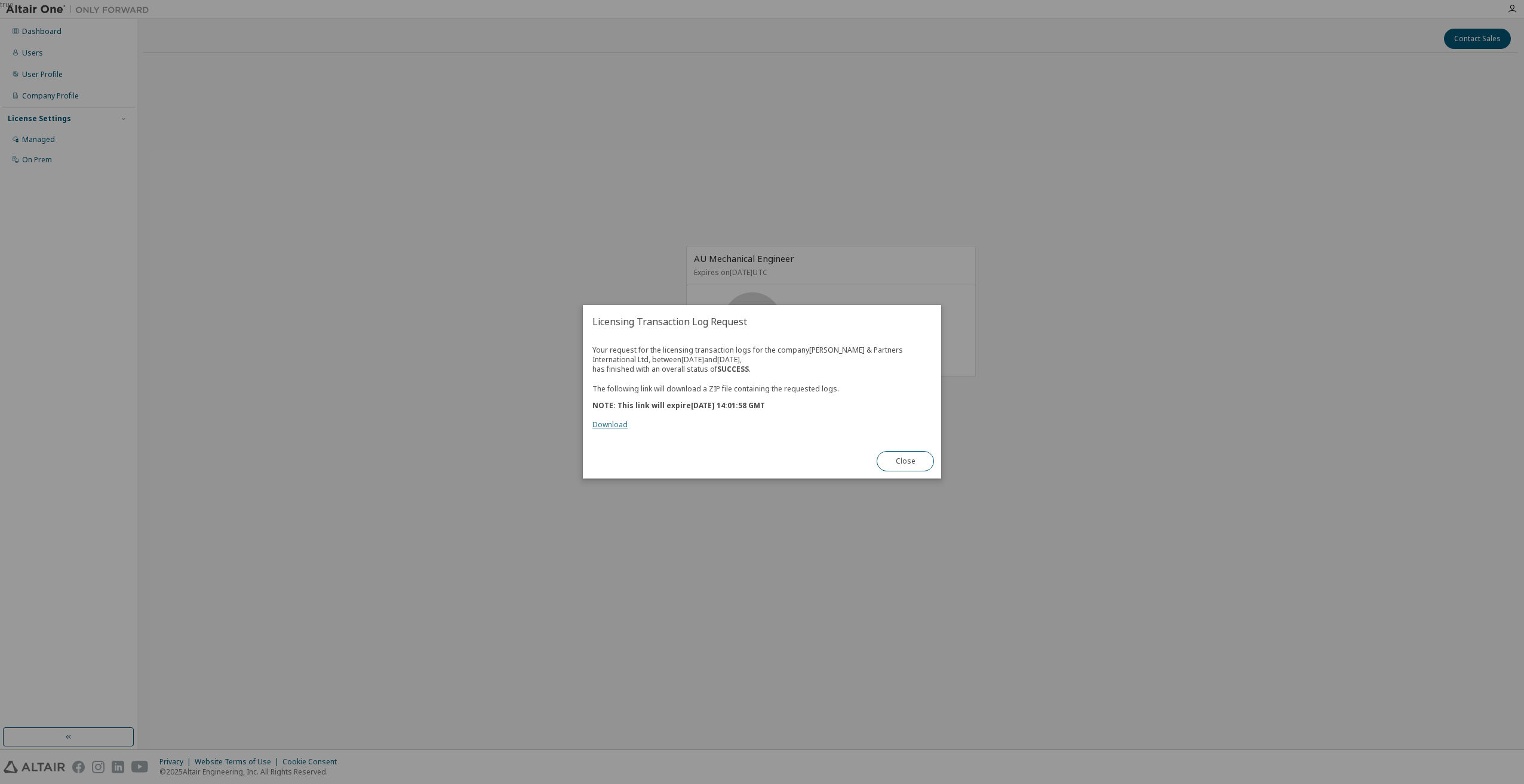
click at [614, 427] on link "Download" at bounding box center [609, 425] width 35 height 10
click at [613, 425] on link "Download" at bounding box center [609, 425] width 35 height 10
click at [905, 461] on button "Close" at bounding box center [906, 462] width 58 height 20
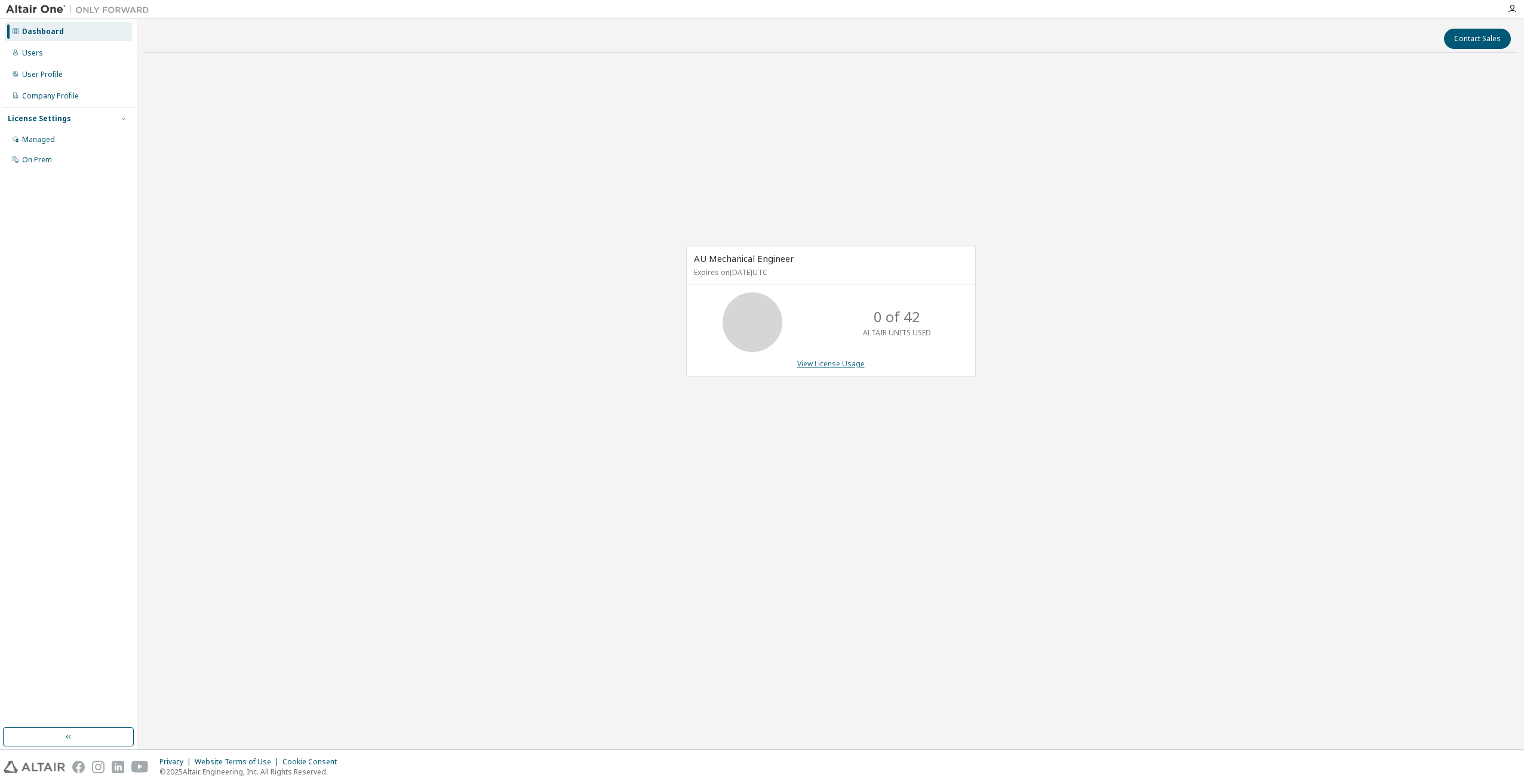
click at [831, 364] on link "View License Usage" at bounding box center [831, 364] width 68 height 10
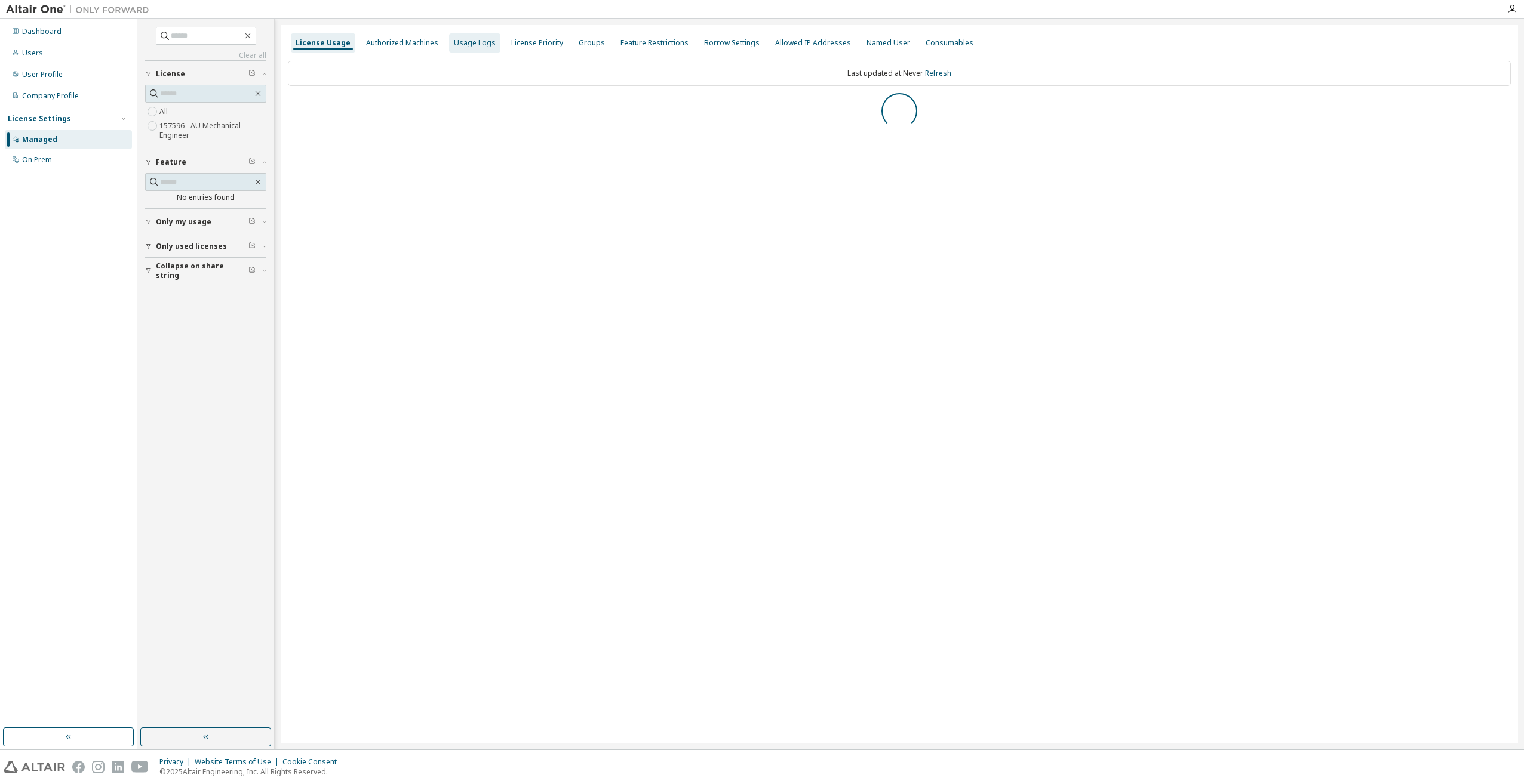
click at [455, 38] on div "Usage Logs" at bounding box center [474, 43] width 42 height 10
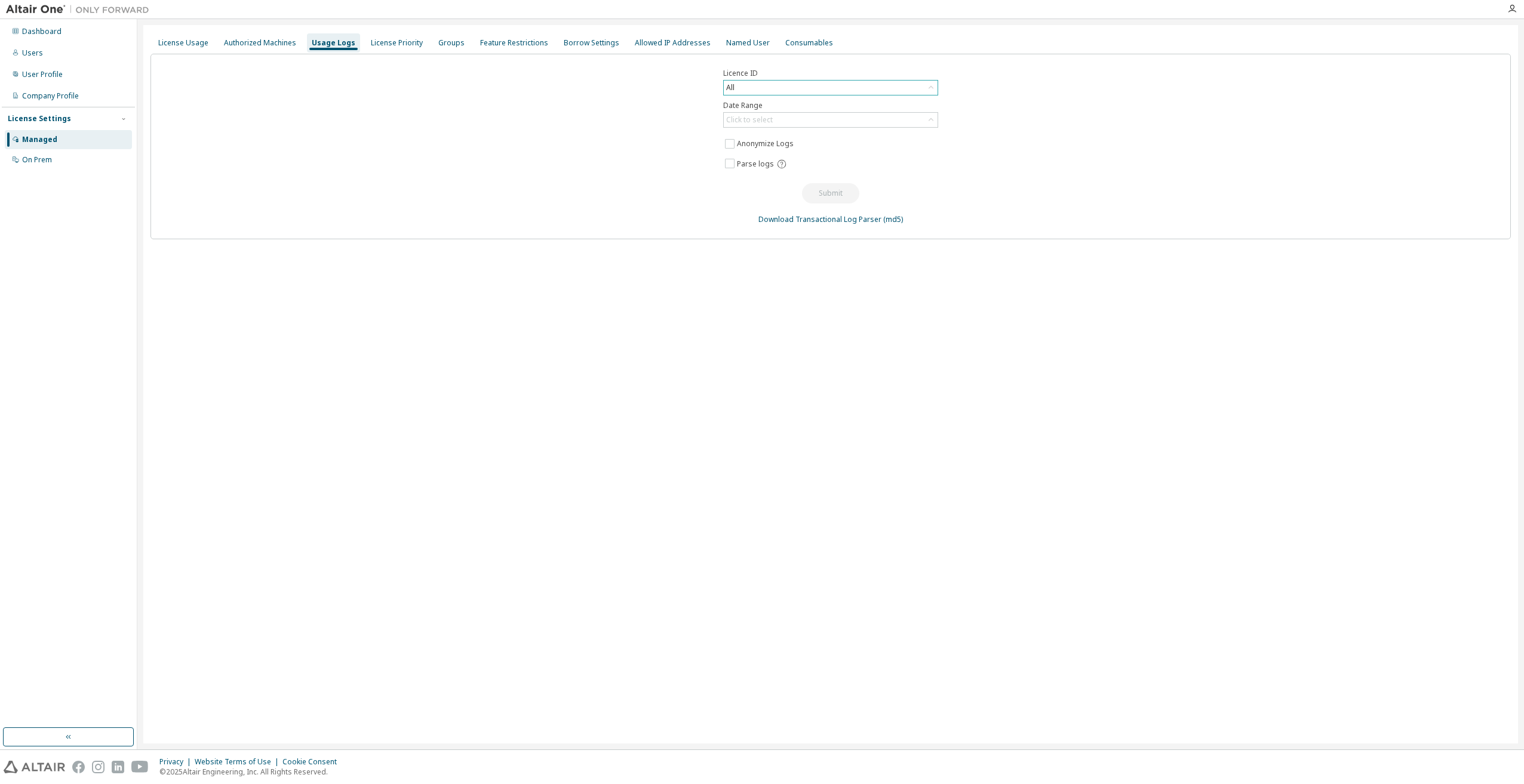
click at [812, 85] on div "All" at bounding box center [830, 87] width 214 height 14
click at [785, 136] on li "157596 - AU Mechanical Engineer" at bounding box center [829, 137] width 212 height 16
click at [829, 88] on div "157596 - AU Mechanical Engineer" at bounding box center [781, 87] width 116 height 13
click at [814, 155] on li "145695 - AU Mechanical Engineer (Voided: 2025-09-01)" at bounding box center [829, 160] width 212 height 16
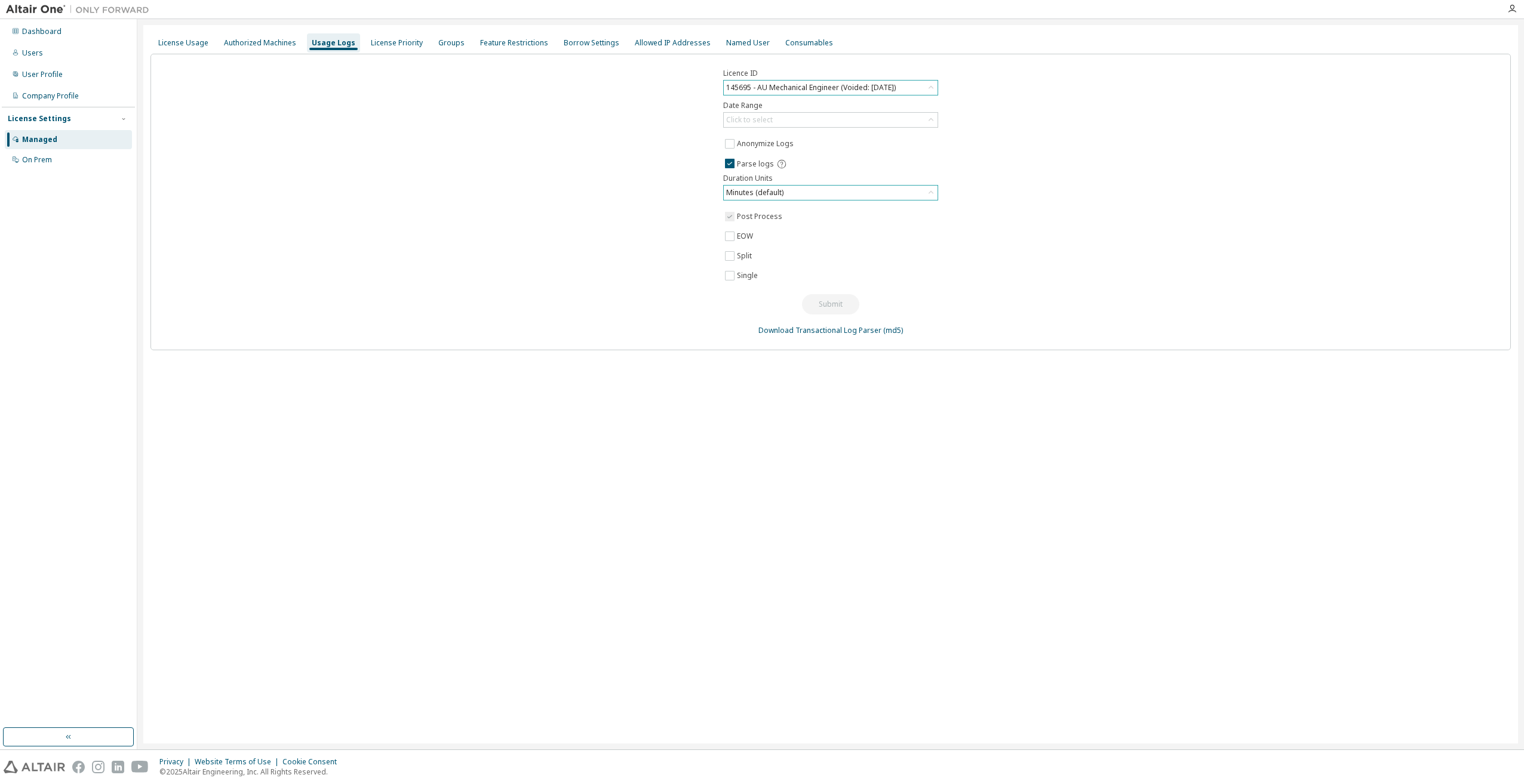
click at [853, 191] on div "Minutes (default)" at bounding box center [830, 193] width 214 height 14
click at [788, 228] on li "Minutes (default)" at bounding box center [829, 227] width 212 height 16
click at [833, 115] on div "Click to select" at bounding box center [830, 119] width 214 height 14
click at [801, 188] on li "Custom Date Range" at bounding box center [829, 185] width 212 height 16
click at [804, 144] on input "**********" at bounding box center [824, 142] width 197 height 12
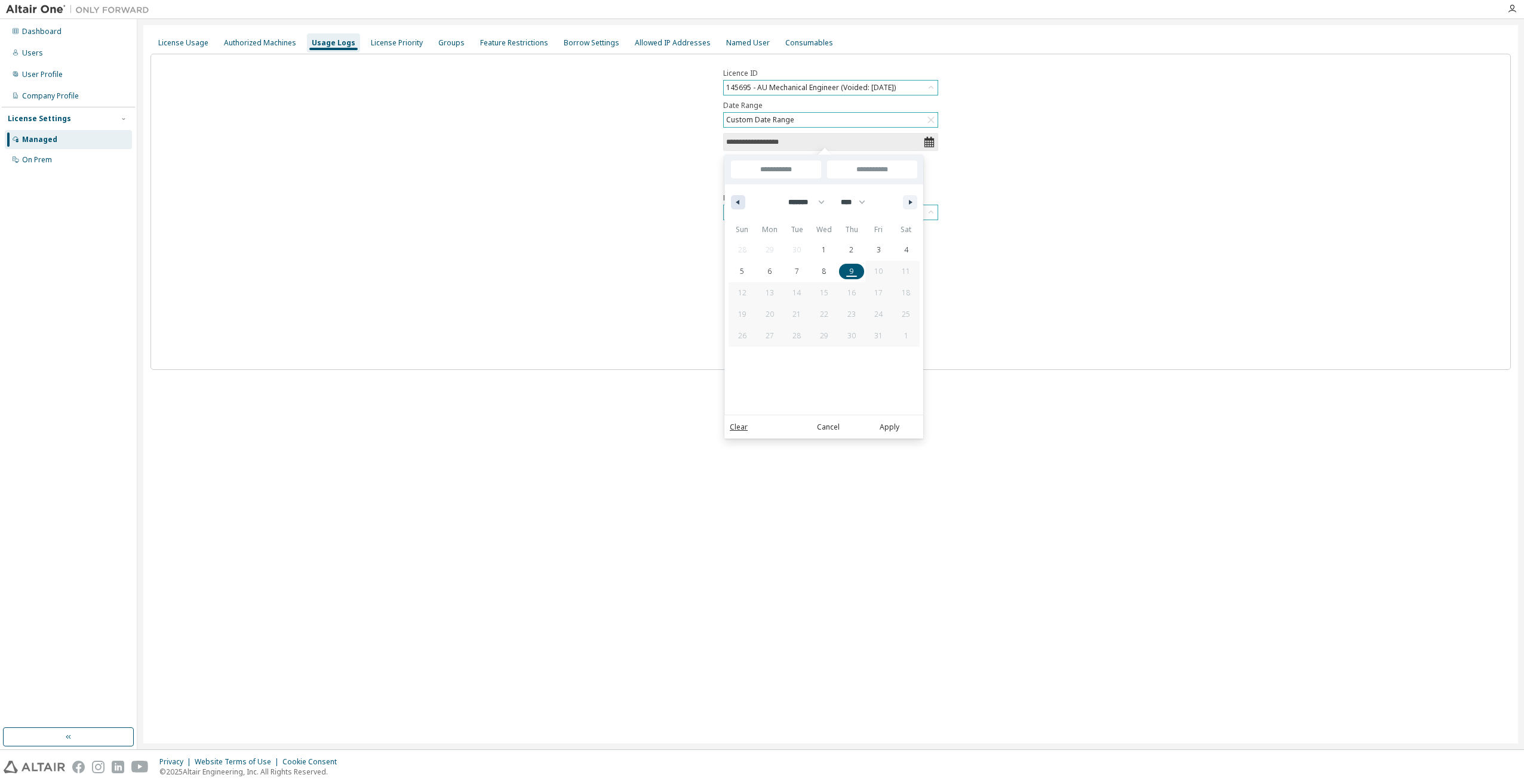
click at [736, 201] on icon "button" at bounding box center [736, 202] width 6 height 5
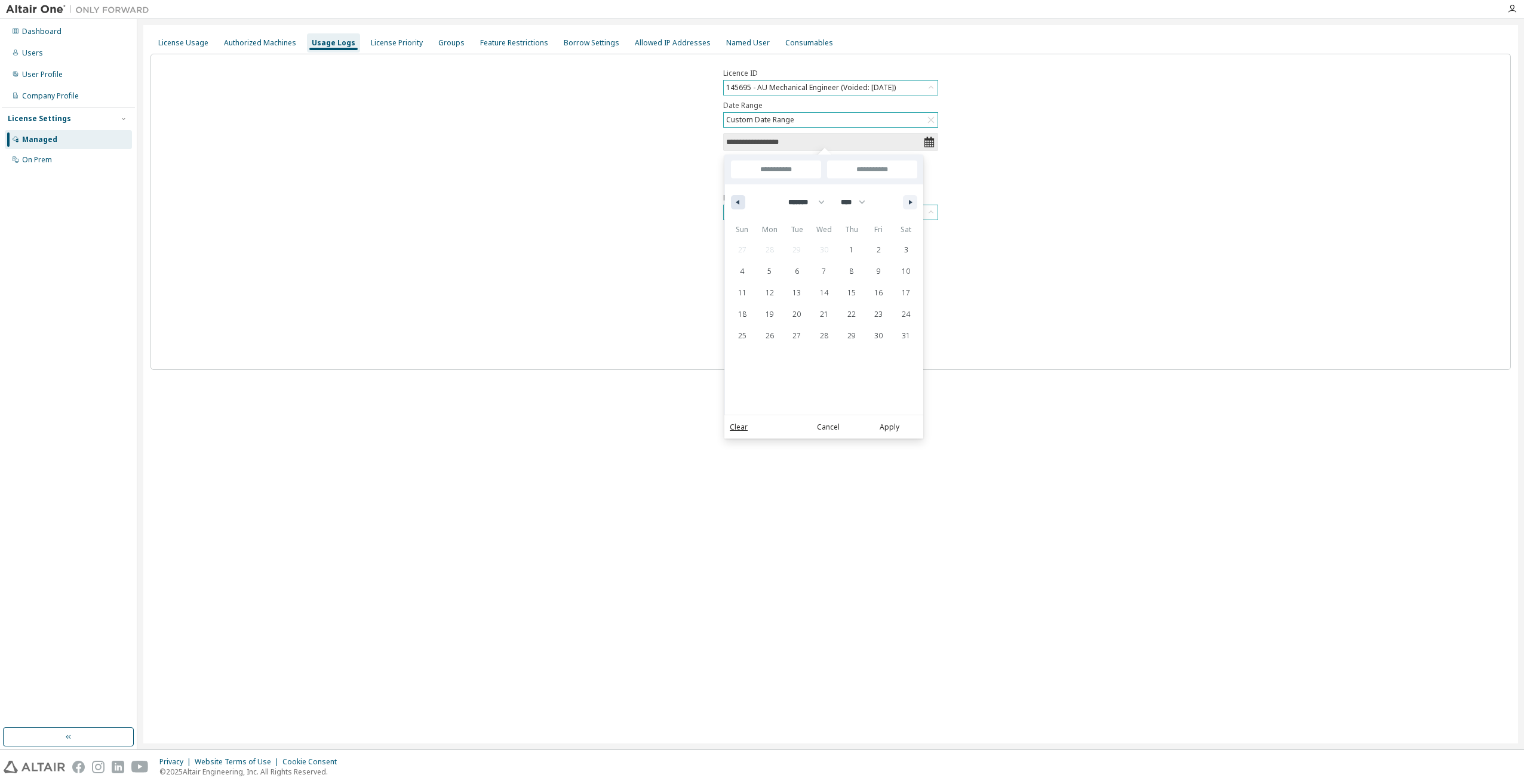
click at [736, 201] on icon "button" at bounding box center [736, 202] width 6 height 5
select select "*"
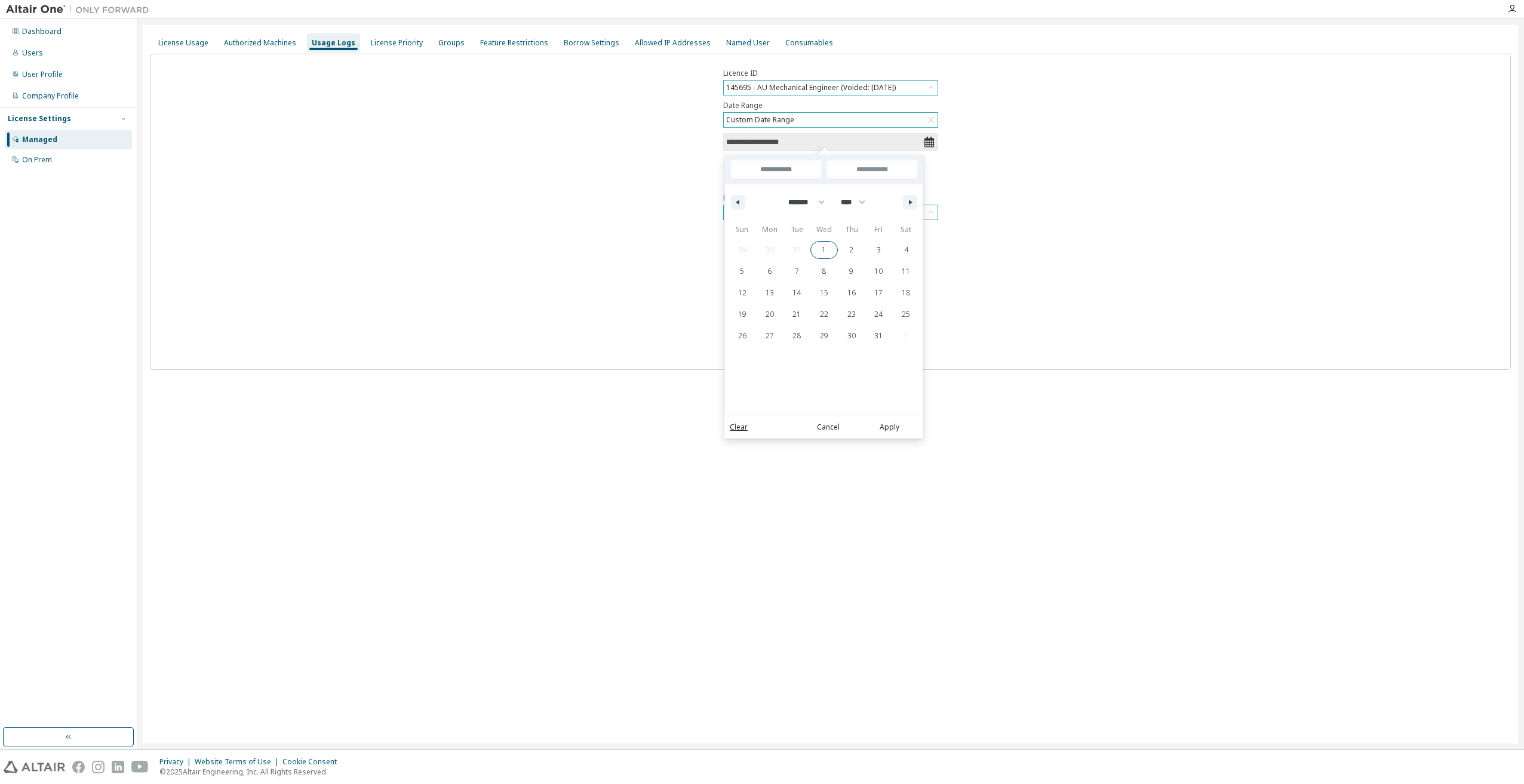
click at [826, 248] on span "1" at bounding box center [823, 250] width 4 height 22
type input "*"
type input "**********"
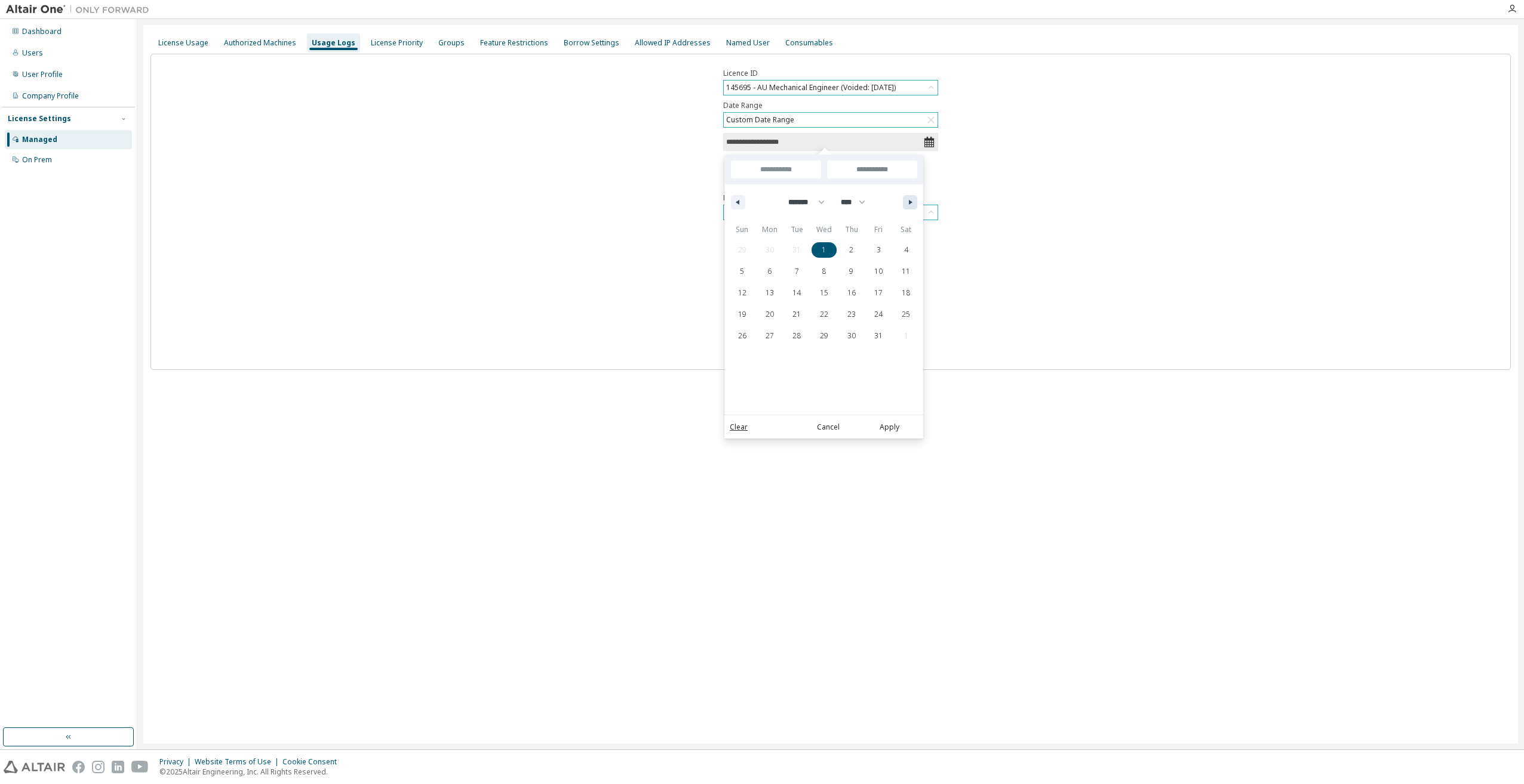
click at [911, 198] on button "button" at bounding box center [910, 202] width 14 height 14
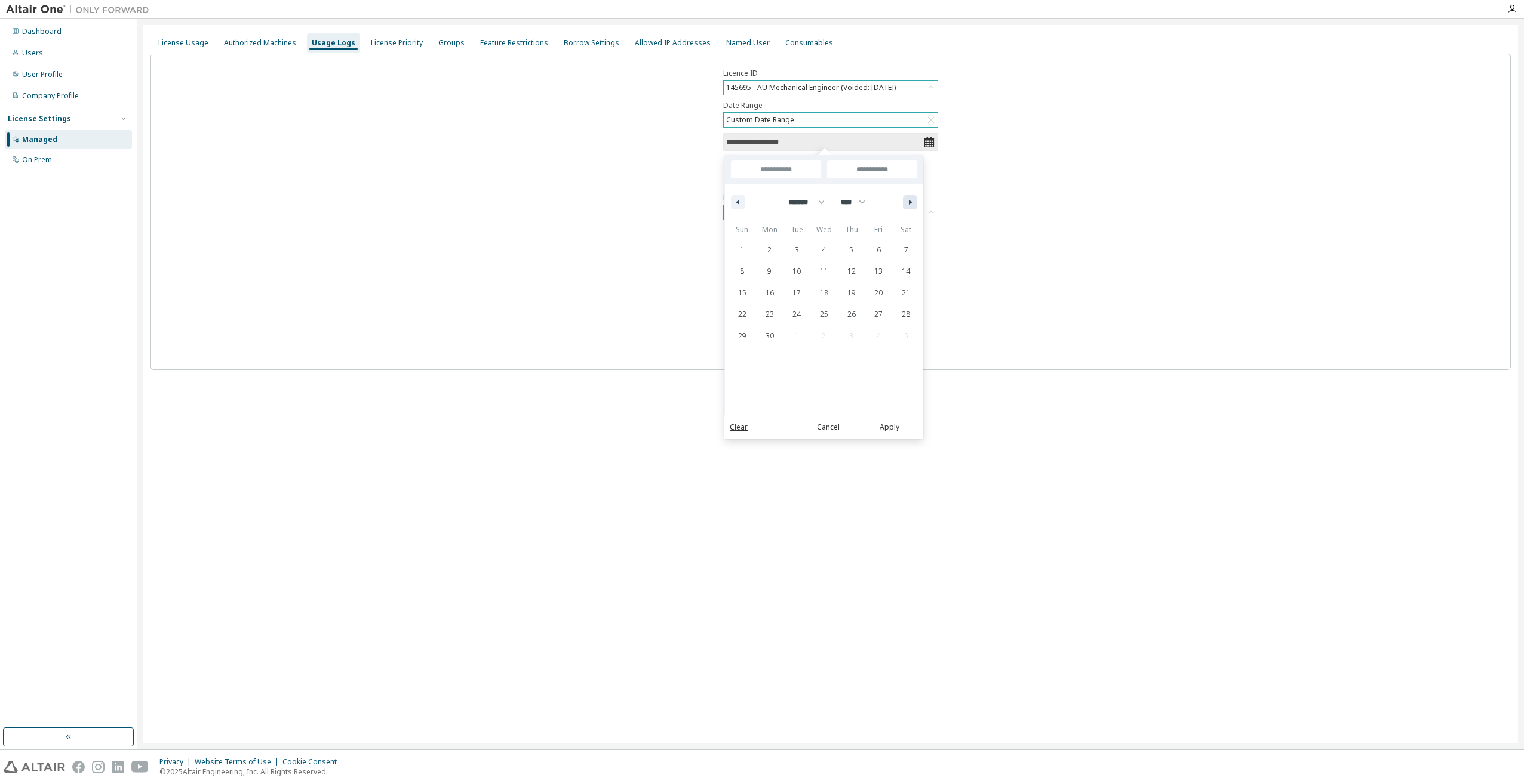
click at [911, 198] on button "button" at bounding box center [910, 202] width 14 height 14
select select "*"
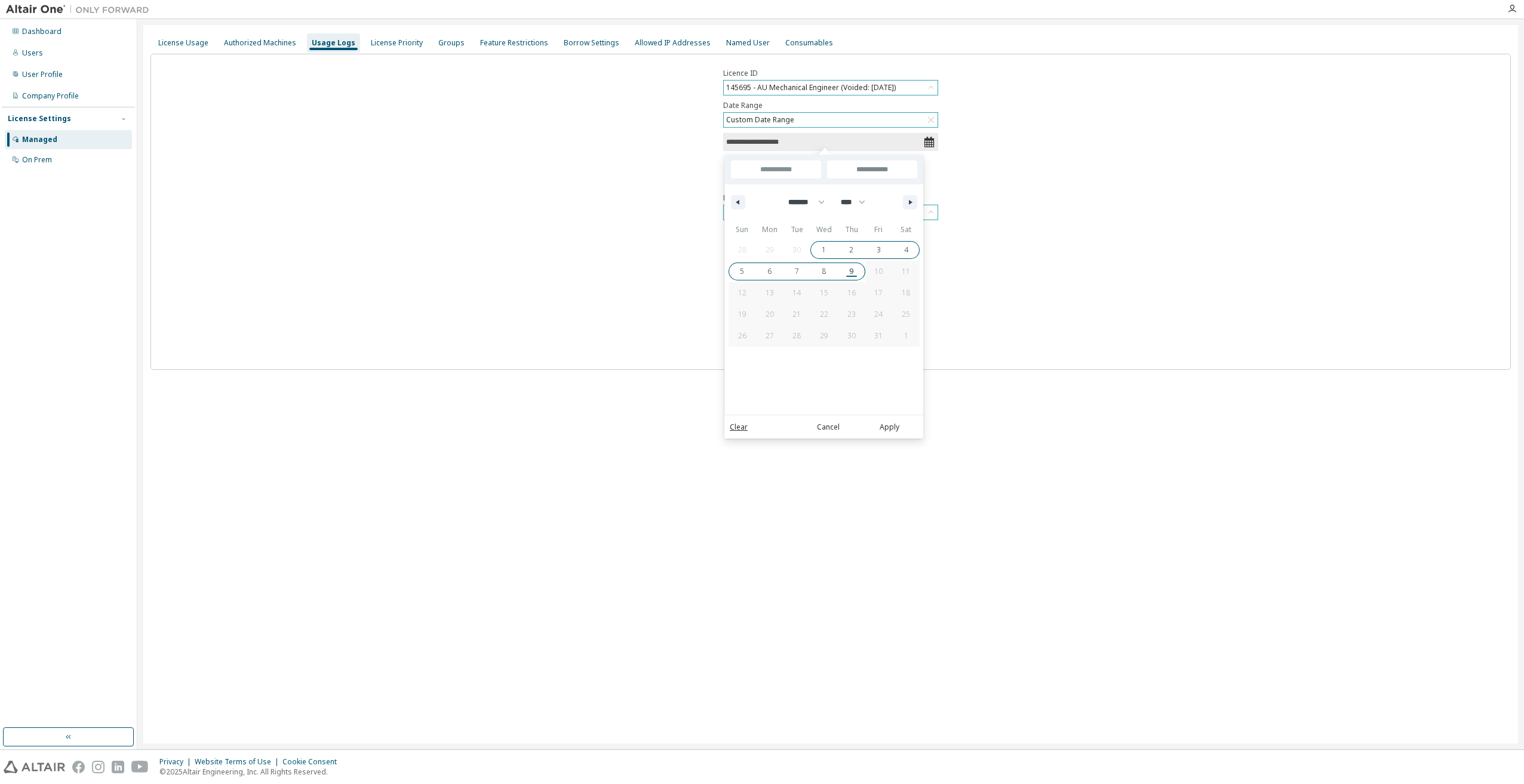
click at [848, 272] on span "9" at bounding box center [852, 271] width 28 height 16
type input "***"
type input "**********"
select select "*"
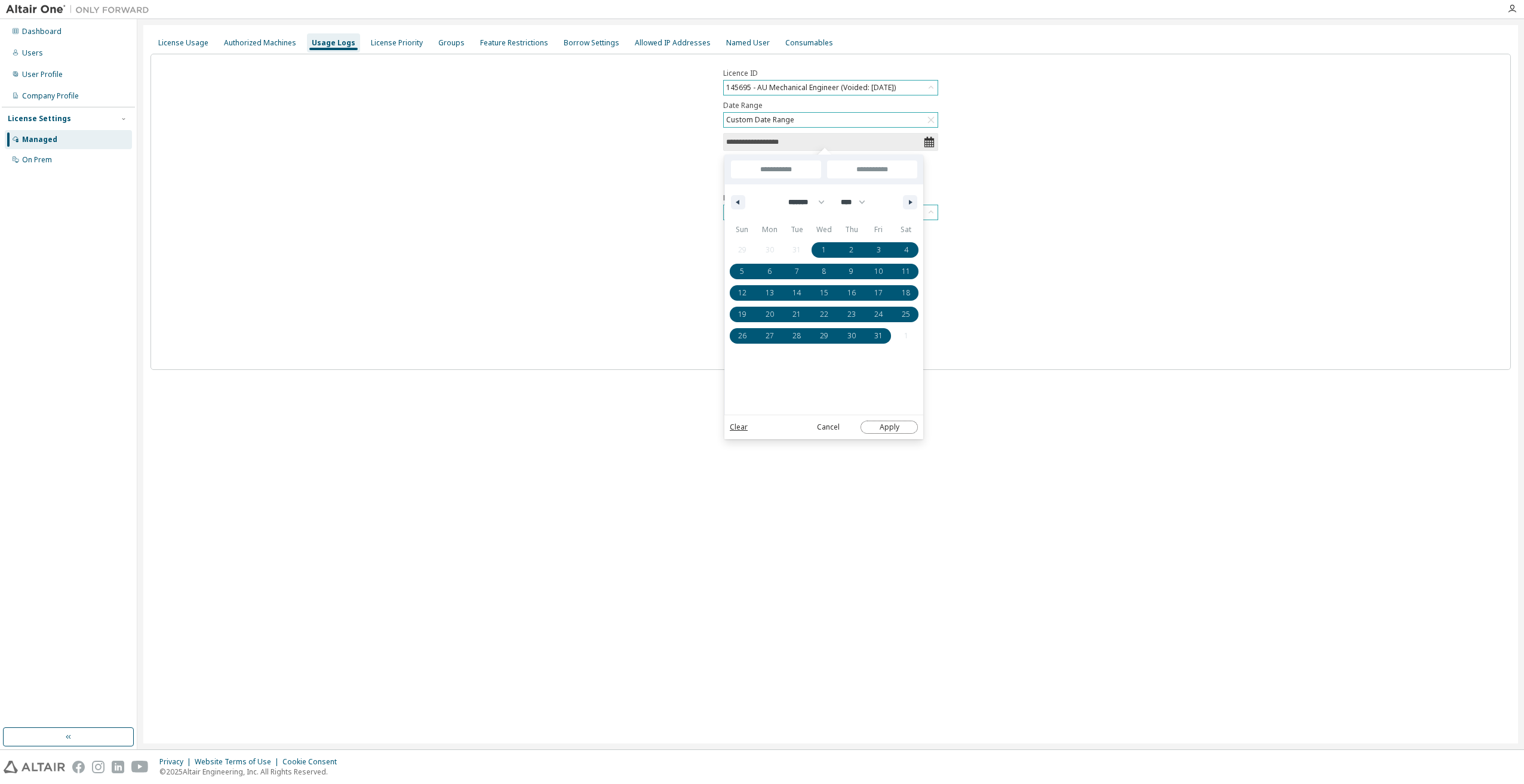
click at [881, 432] on button "Apply" at bounding box center [889, 426] width 58 height 13
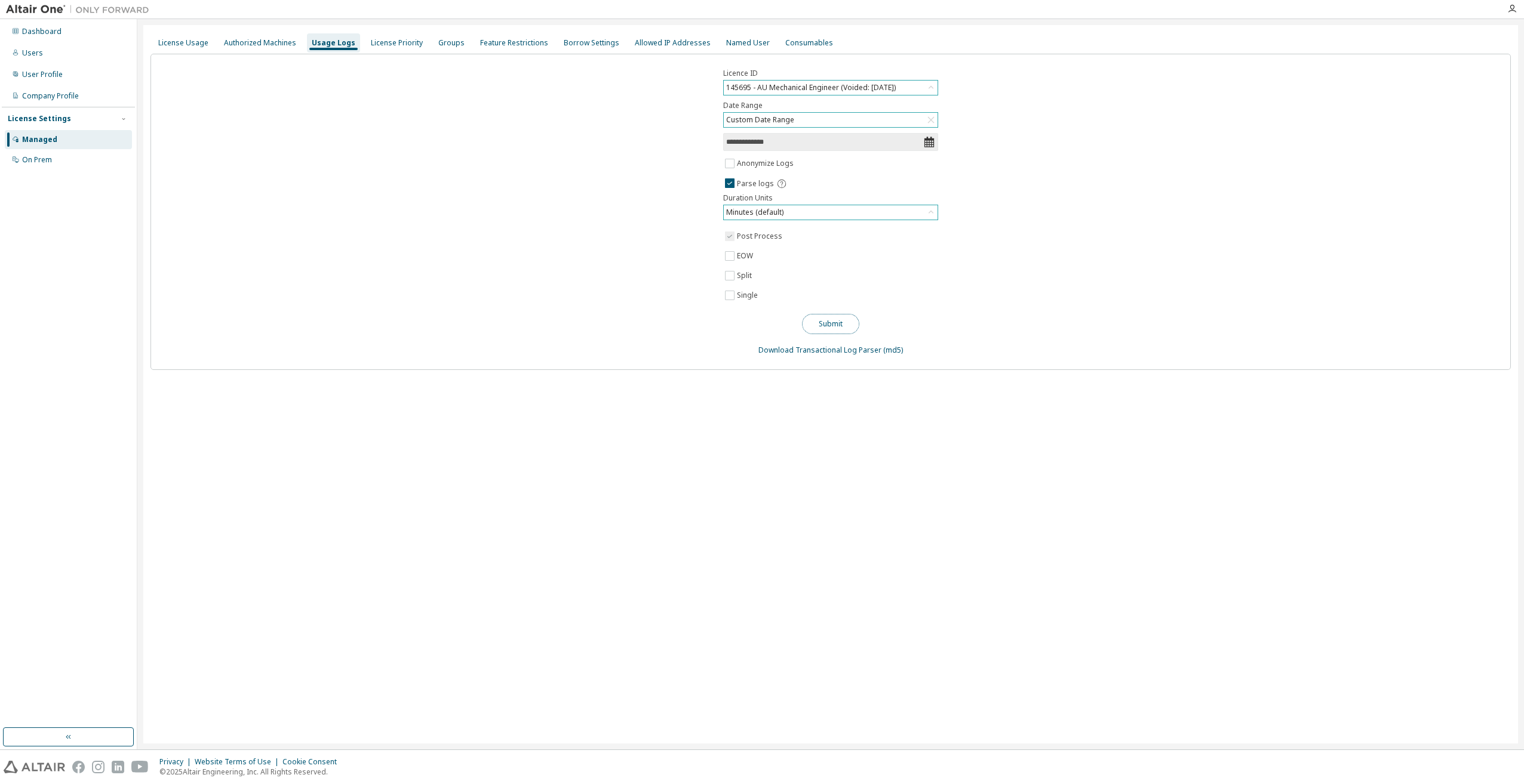
click at [839, 326] on button "Submit" at bounding box center [830, 324] width 58 height 20
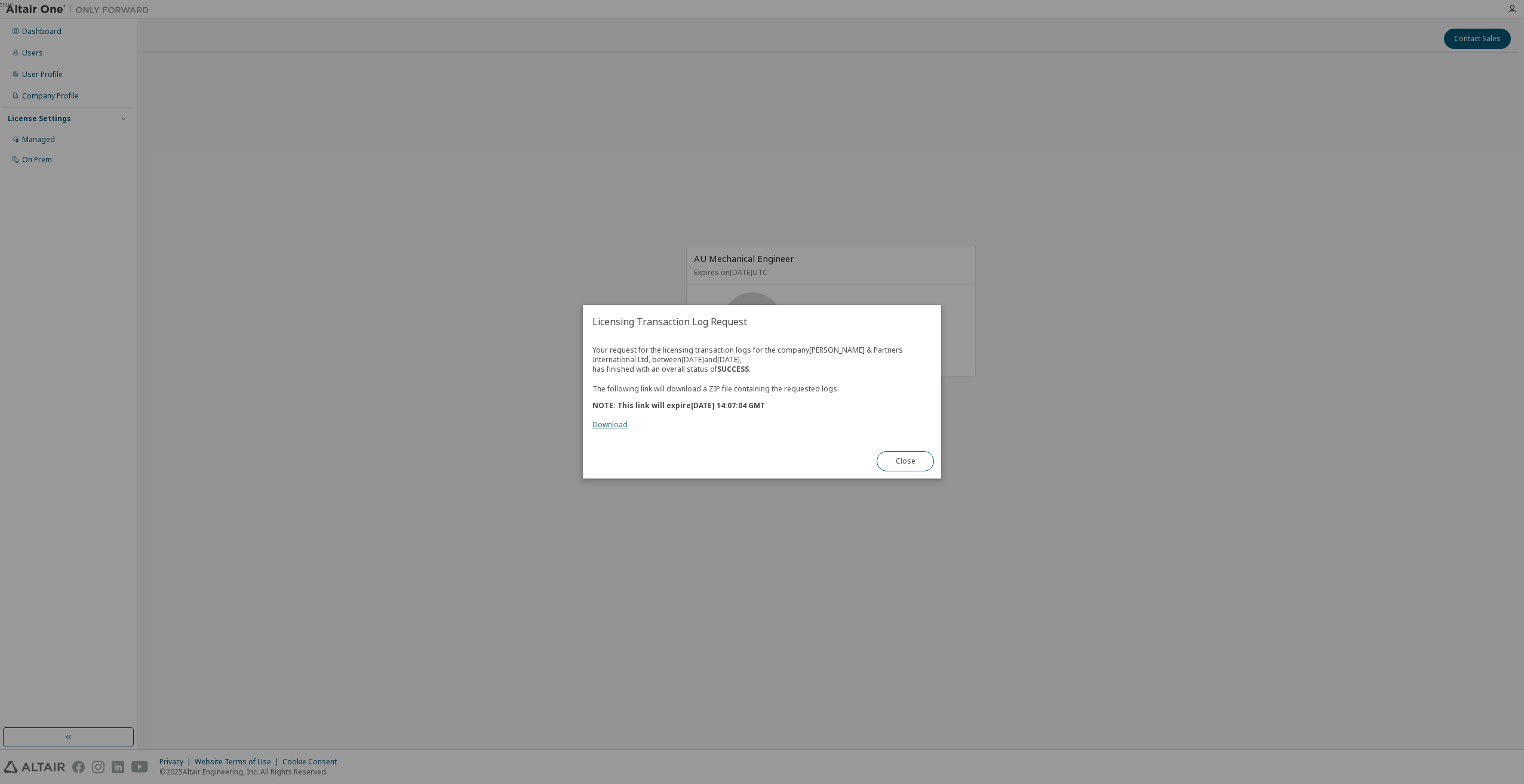
click at [619, 425] on link "Download" at bounding box center [609, 425] width 35 height 10
click at [919, 469] on button "Close" at bounding box center [906, 462] width 58 height 20
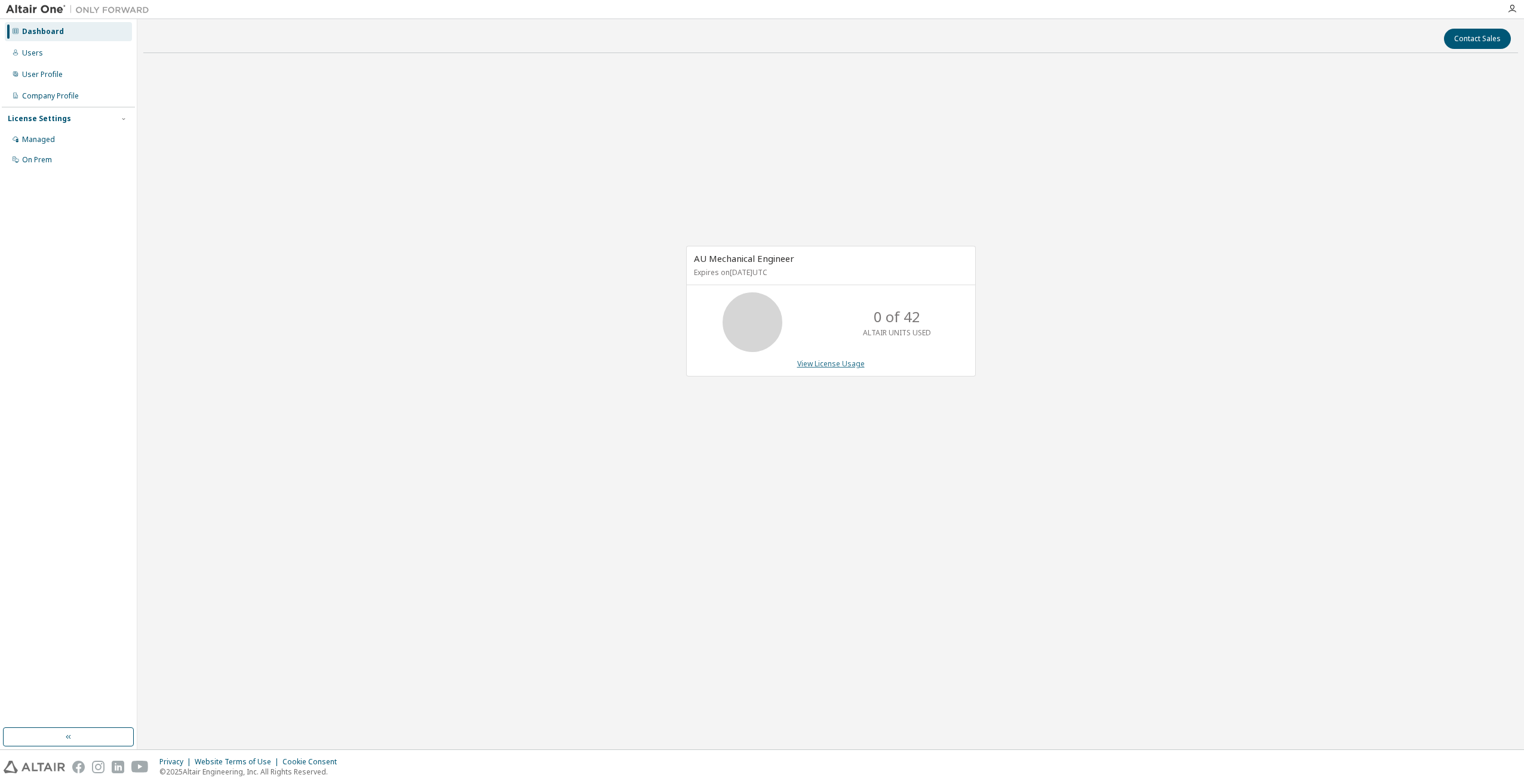
click at [814, 364] on link "View License Usage" at bounding box center [831, 364] width 68 height 10
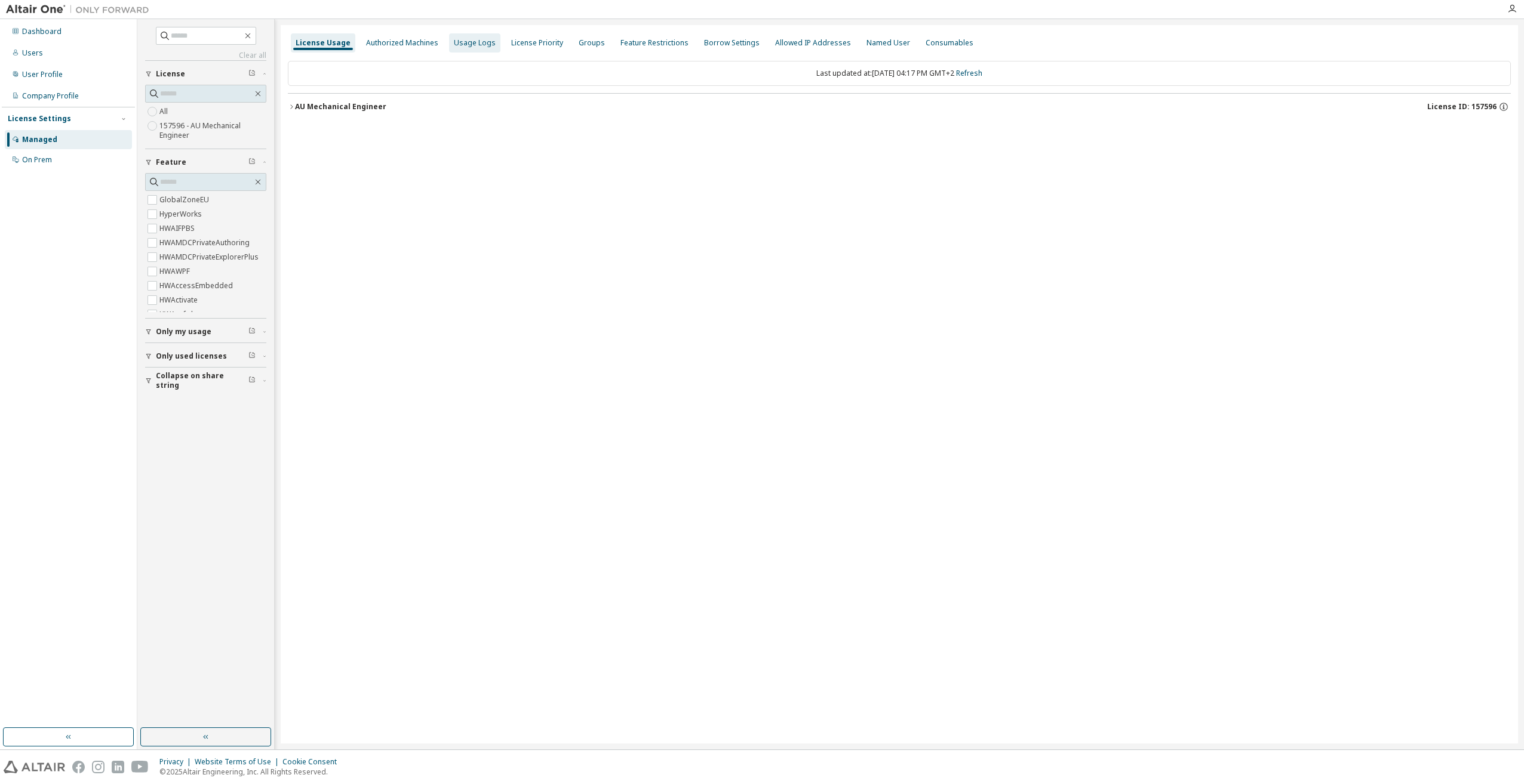
click at [455, 44] on div "Usage Logs" at bounding box center [474, 43] width 42 height 10
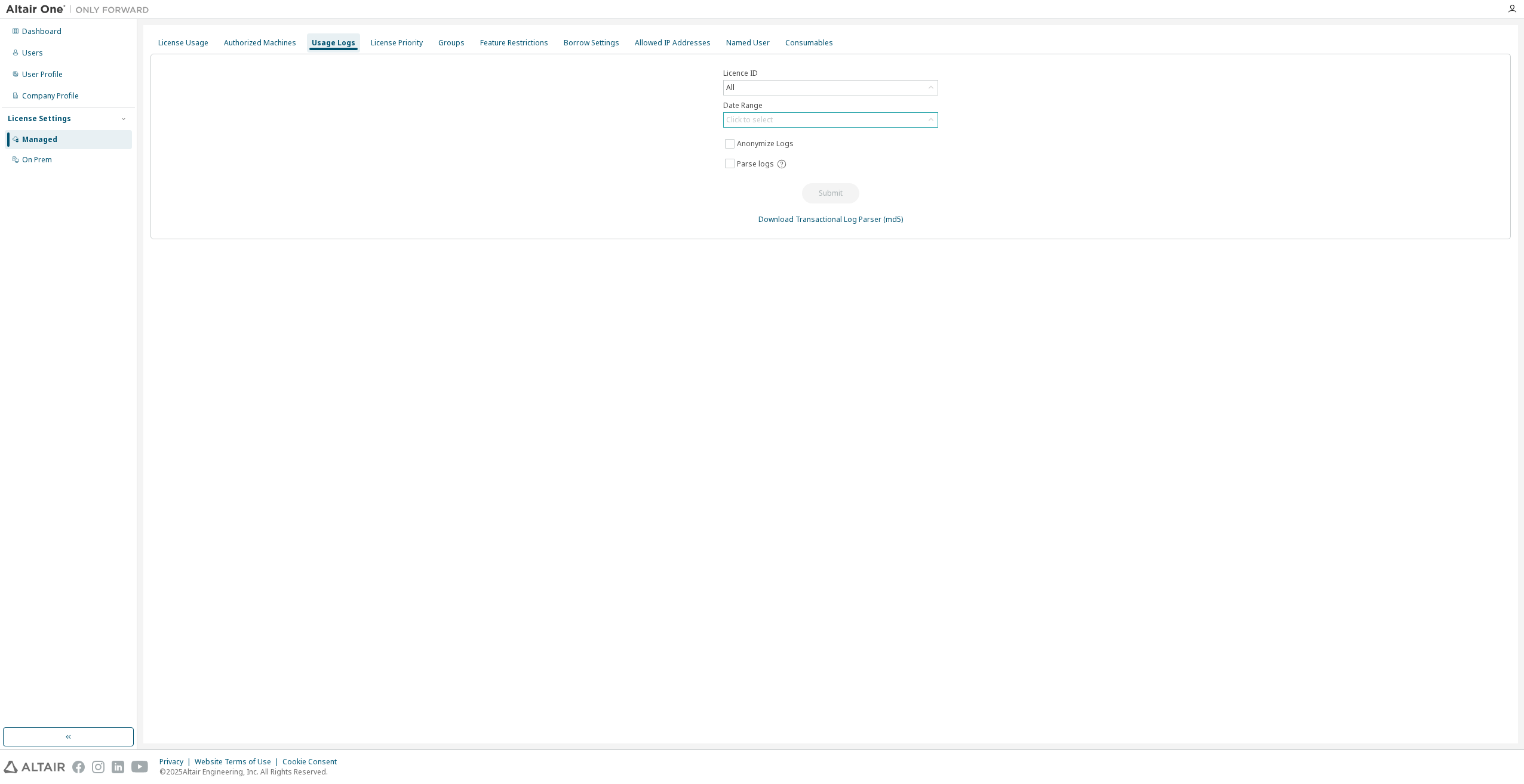
click at [821, 118] on div "Click to select" at bounding box center [830, 119] width 214 height 14
click at [779, 183] on li "Custom Date Range" at bounding box center [829, 185] width 212 height 16
click at [925, 140] on icon at bounding box center [930, 142] width 10 height 11
click at [926, 144] on icon at bounding box center [929, 142] width 12 height 12
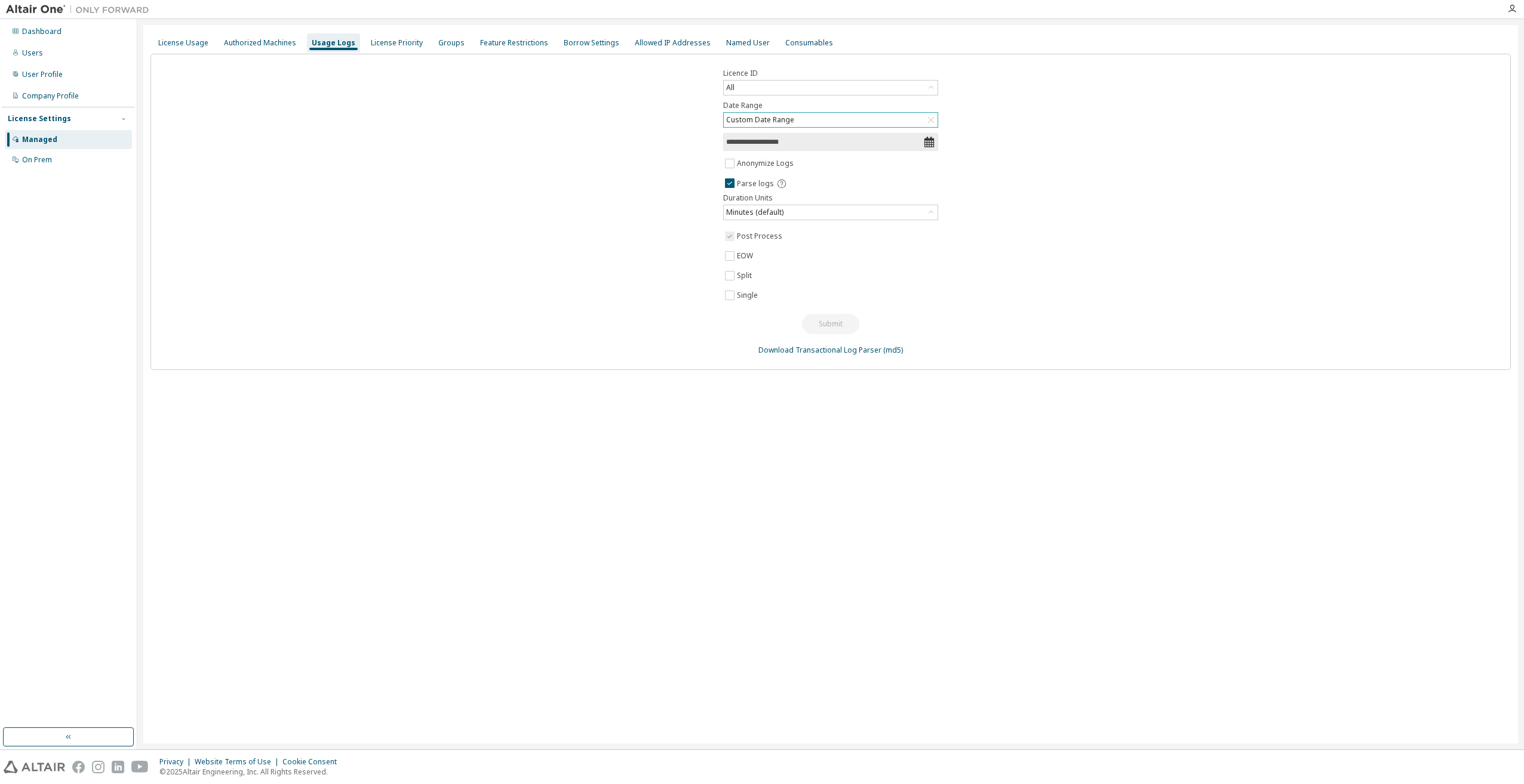
click at [925, 147] on icon at bounding box center [930, 142] width 10 height 11
click at [924, 127] on div "Custom Date Range" at bounding box center [830, 120] width 215 height 16
click at [892, 118] on div "Custom Date Range" at bounding box center [830, 119] width 214 height 14
click at [1038, 119] on div "**********" at bounding box center [830, 212] width 1360 height 316
click at [937, 143] on span "**********" at bounding box center [830, 142] width 215 height 18
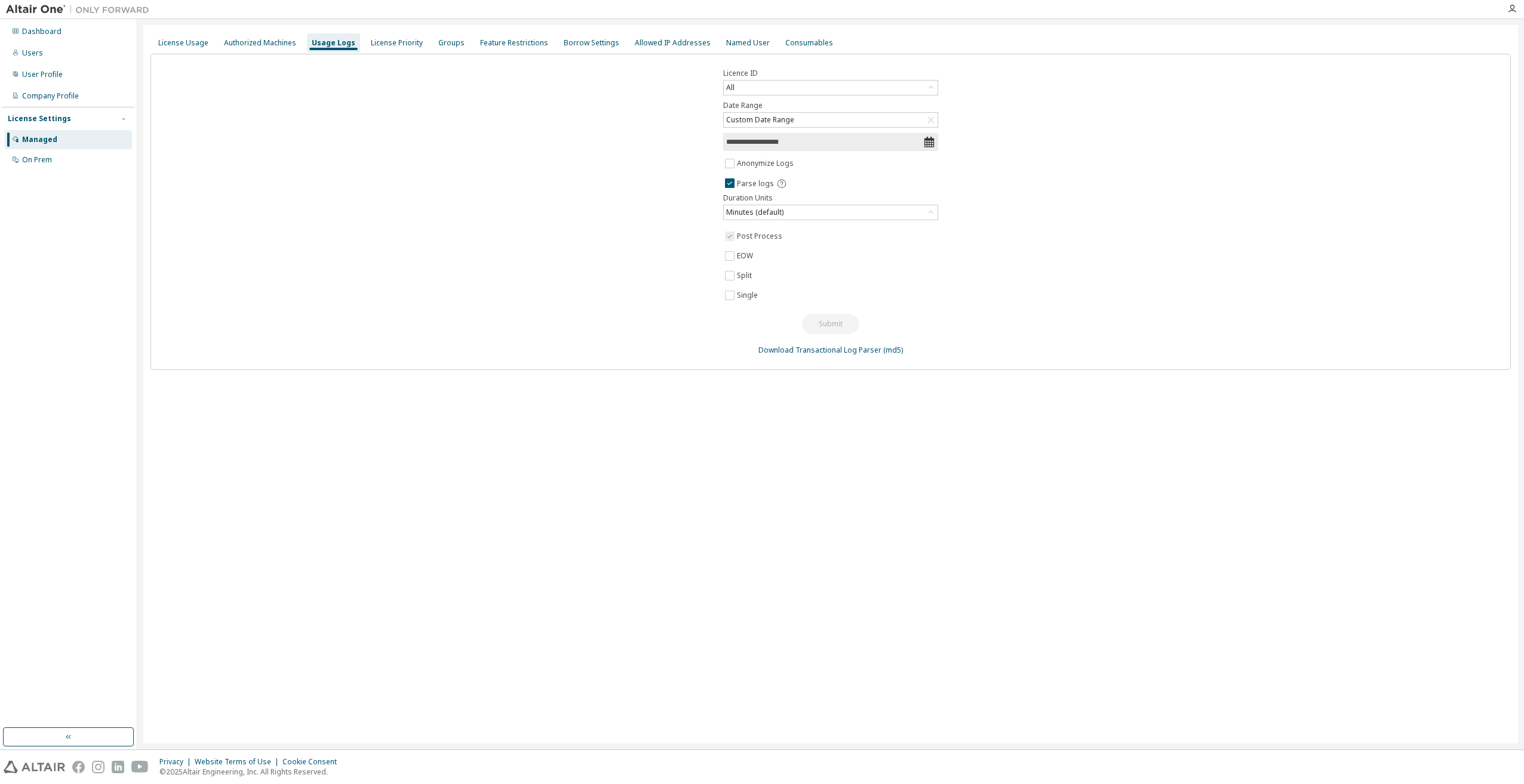
click at [860, 140] on input "**********" at bounding box center [824, 142] width 197 height 12
click at [737, 206] on button "button" at bounding box center [738, 202] width 14 height 14
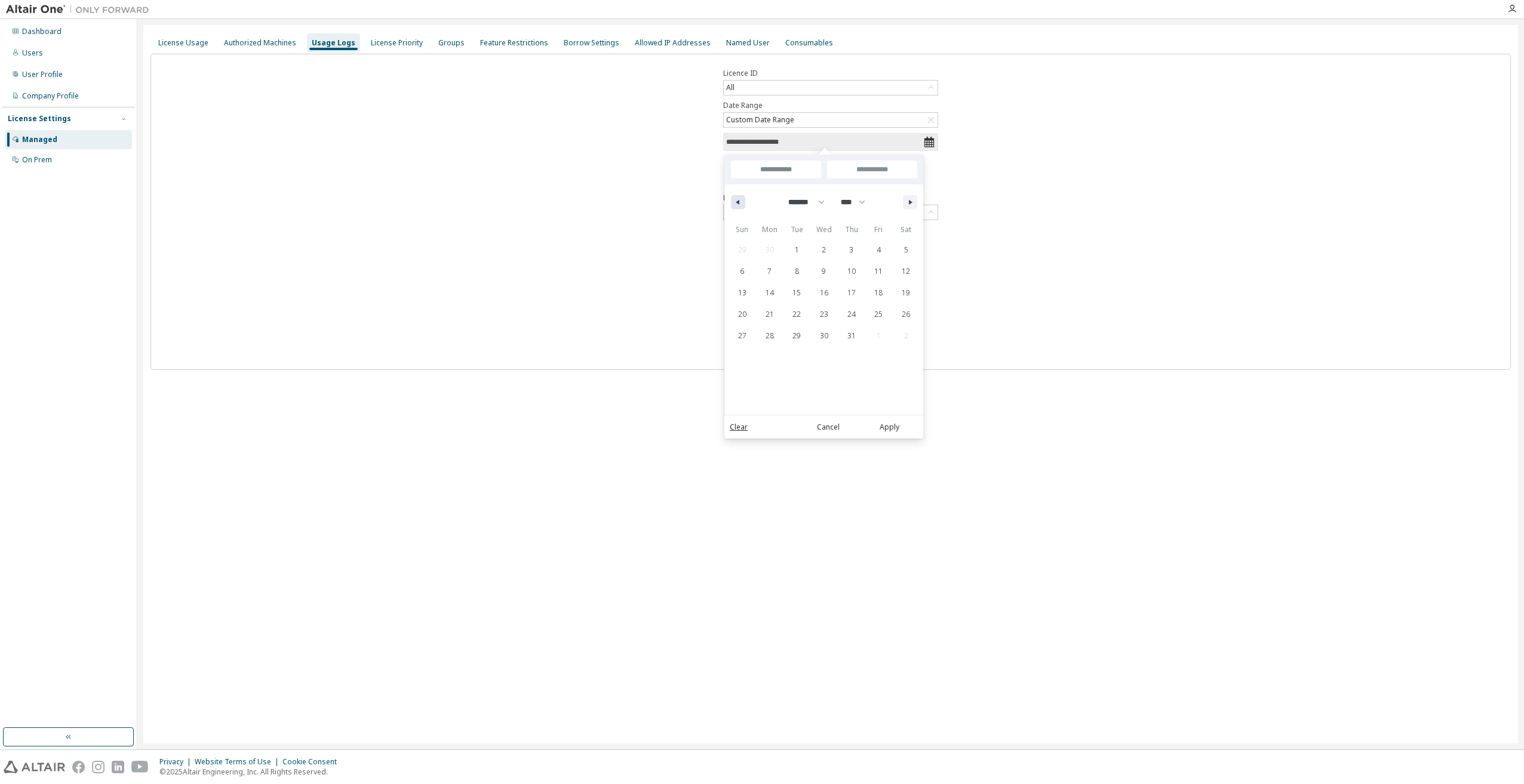
click at [737, 206] on button "button" at bounding box center [738, 202] width 14 height 14
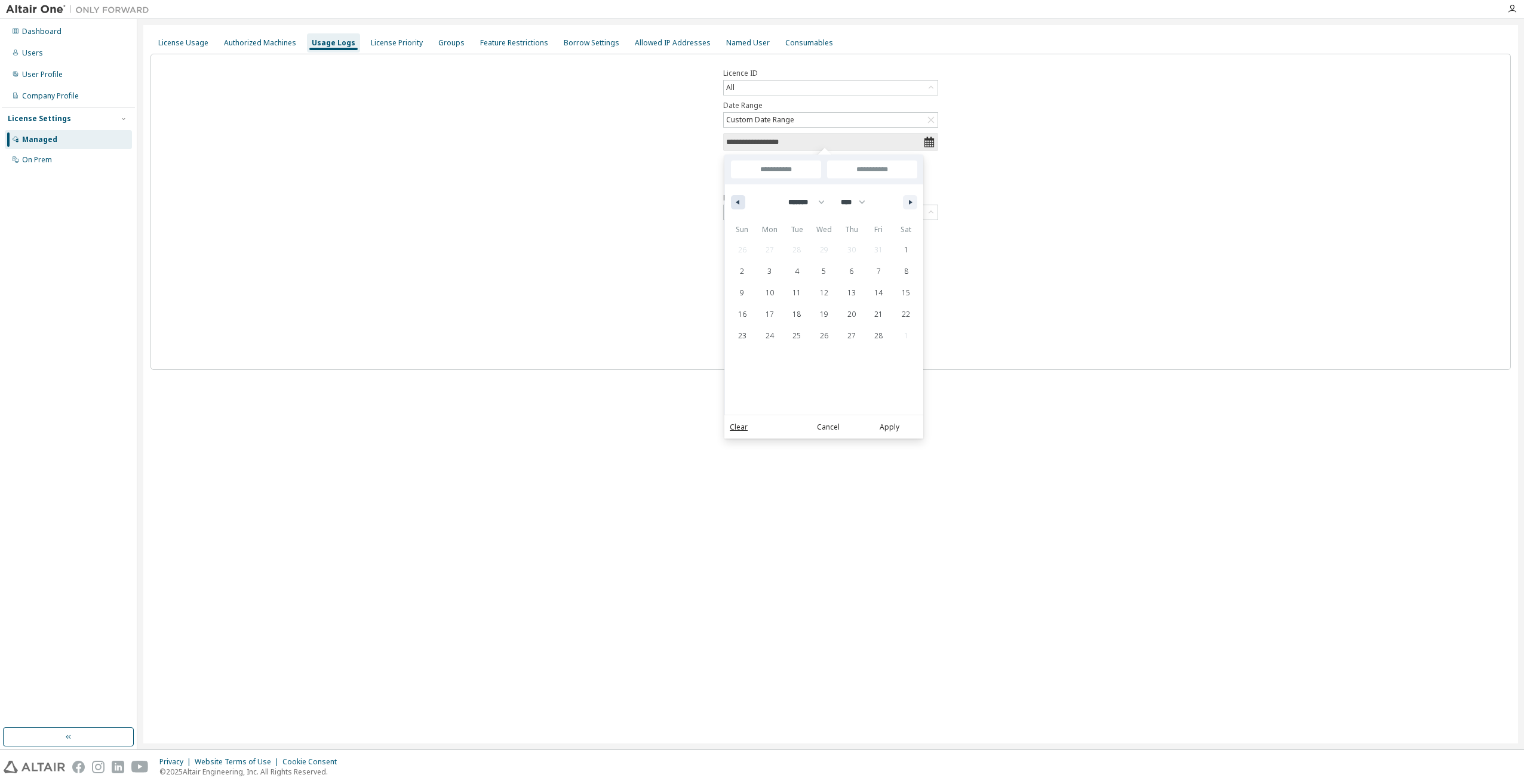
select select "*"
click at [816, 244] on span "1" at bounding box center [824, 250] width 28 height 16
type input "*"
type input "**********"
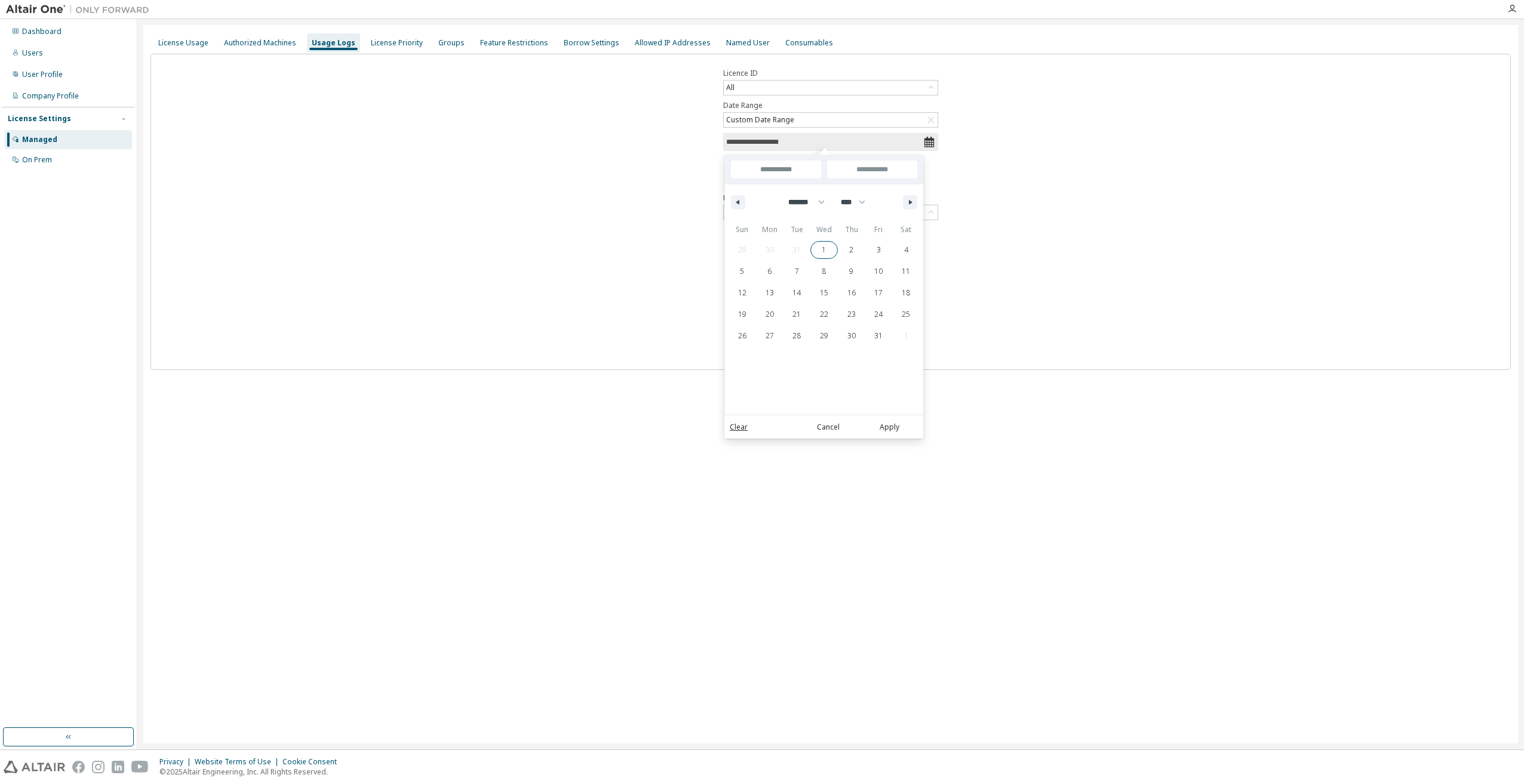
type input "**********"
click at [914, 201] on icon "button" at bounding box center [912, 202] width 6 height 5
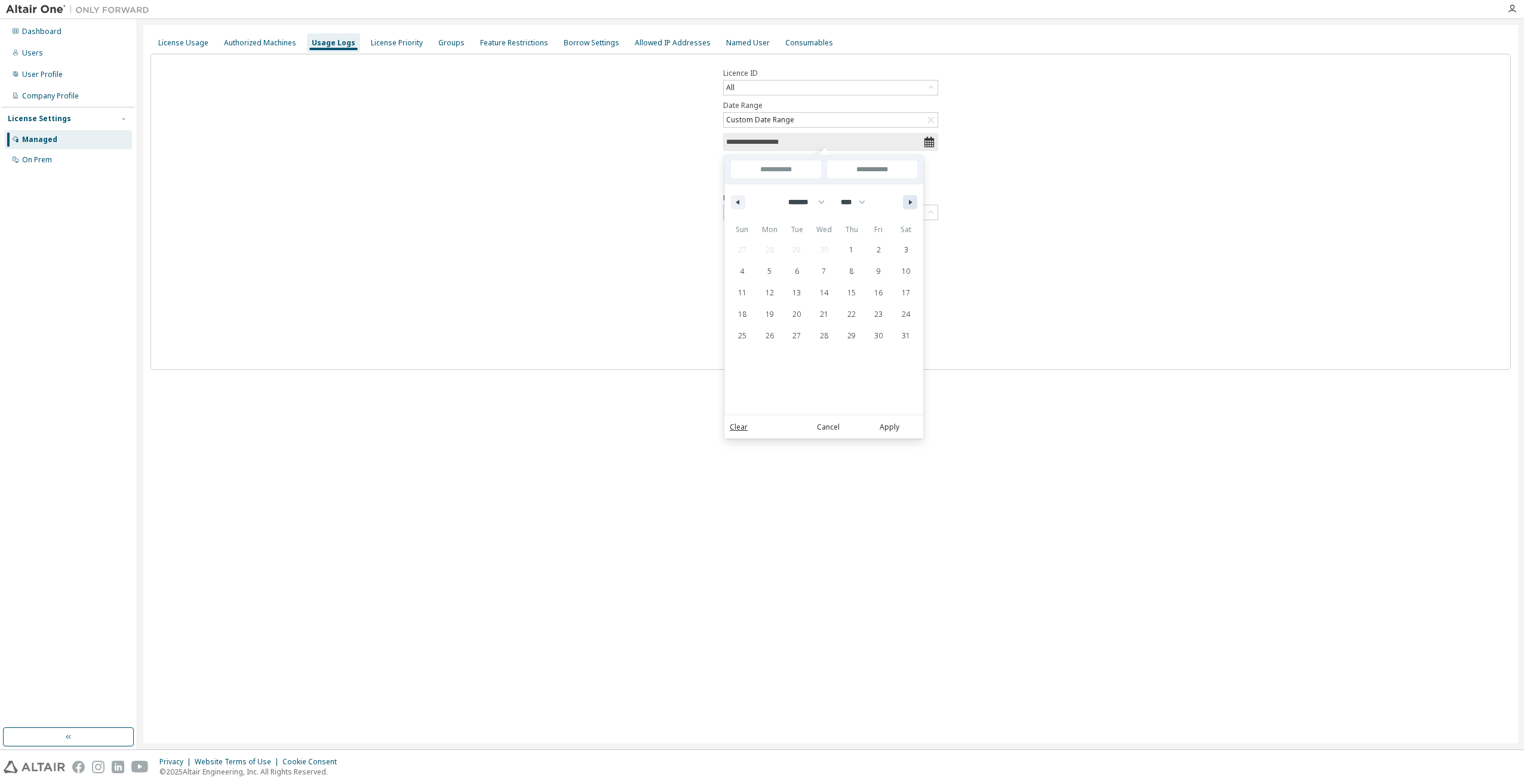
click at [914, 201] on icon "button" at bounding box center [912, 202] width 6 height 5
click at [914, 202] on icon "button" at bounding box center [912, 202] width 6 height 5
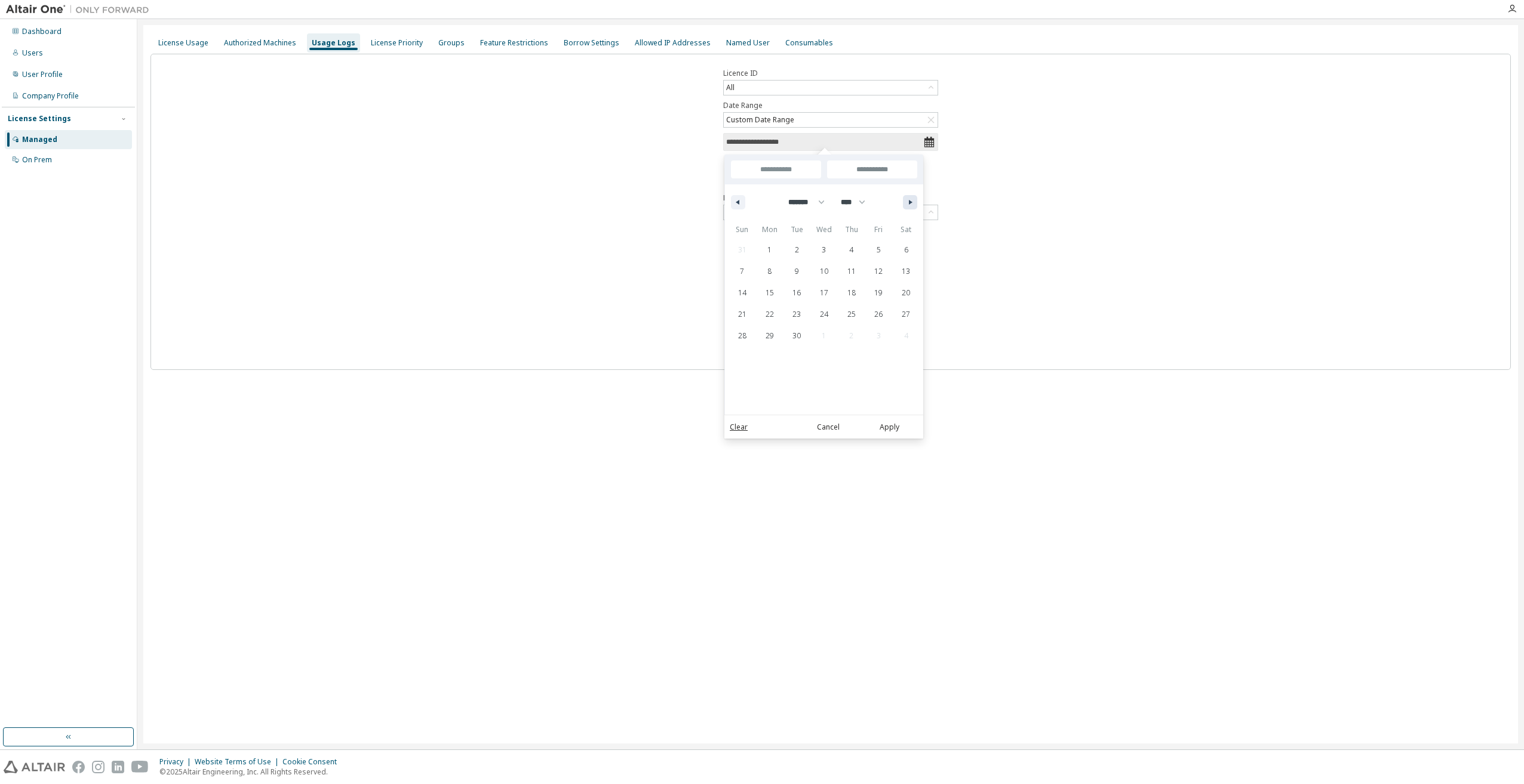
select select "*"
click at [842, 269] on span "9" at bounding box center [852, 271] width 28 height 16
type input "***"
type input "**********"
select select "*"
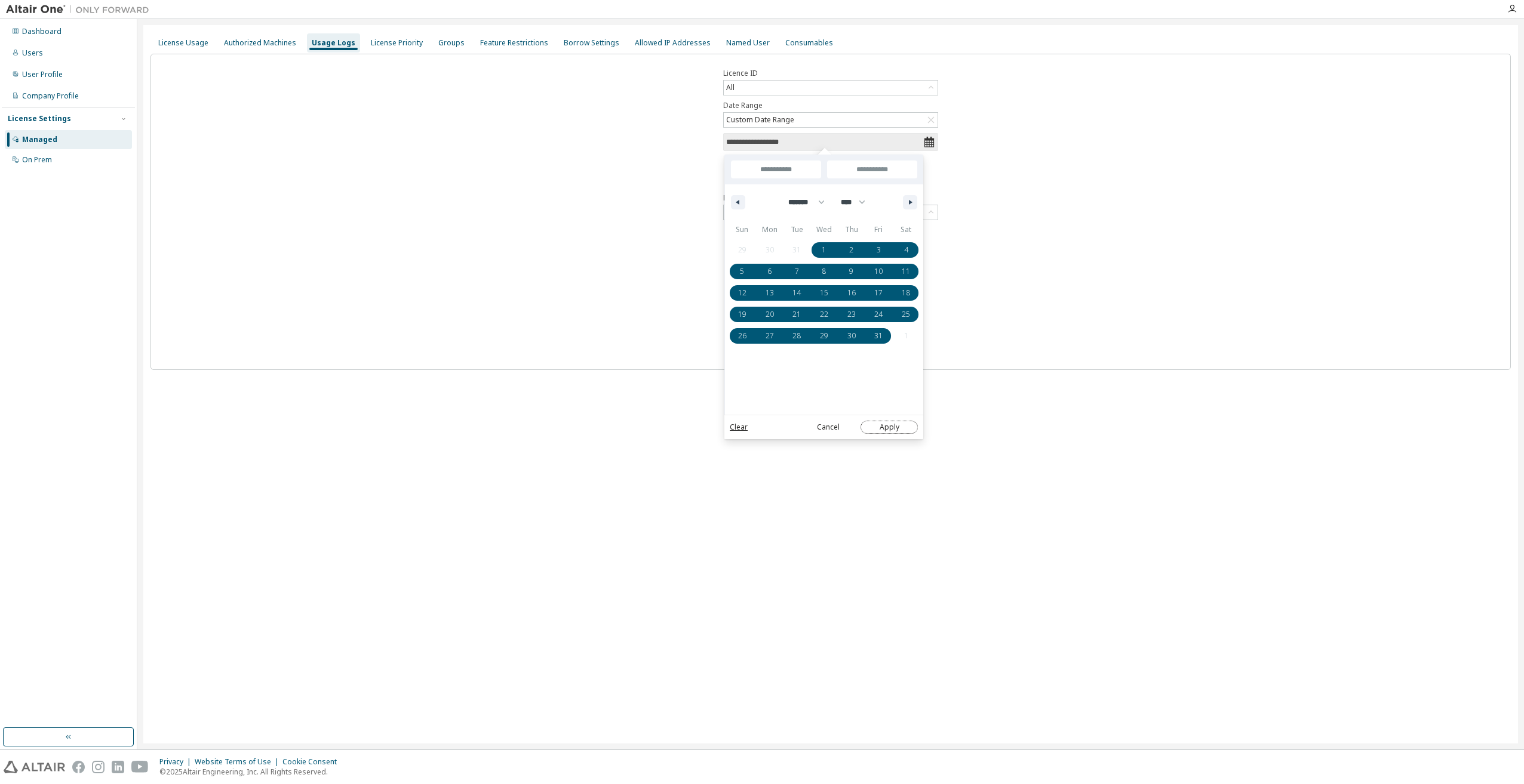
click at [888, 425] on button "Apply" at bounding box center [889, 426] width 58 height 13
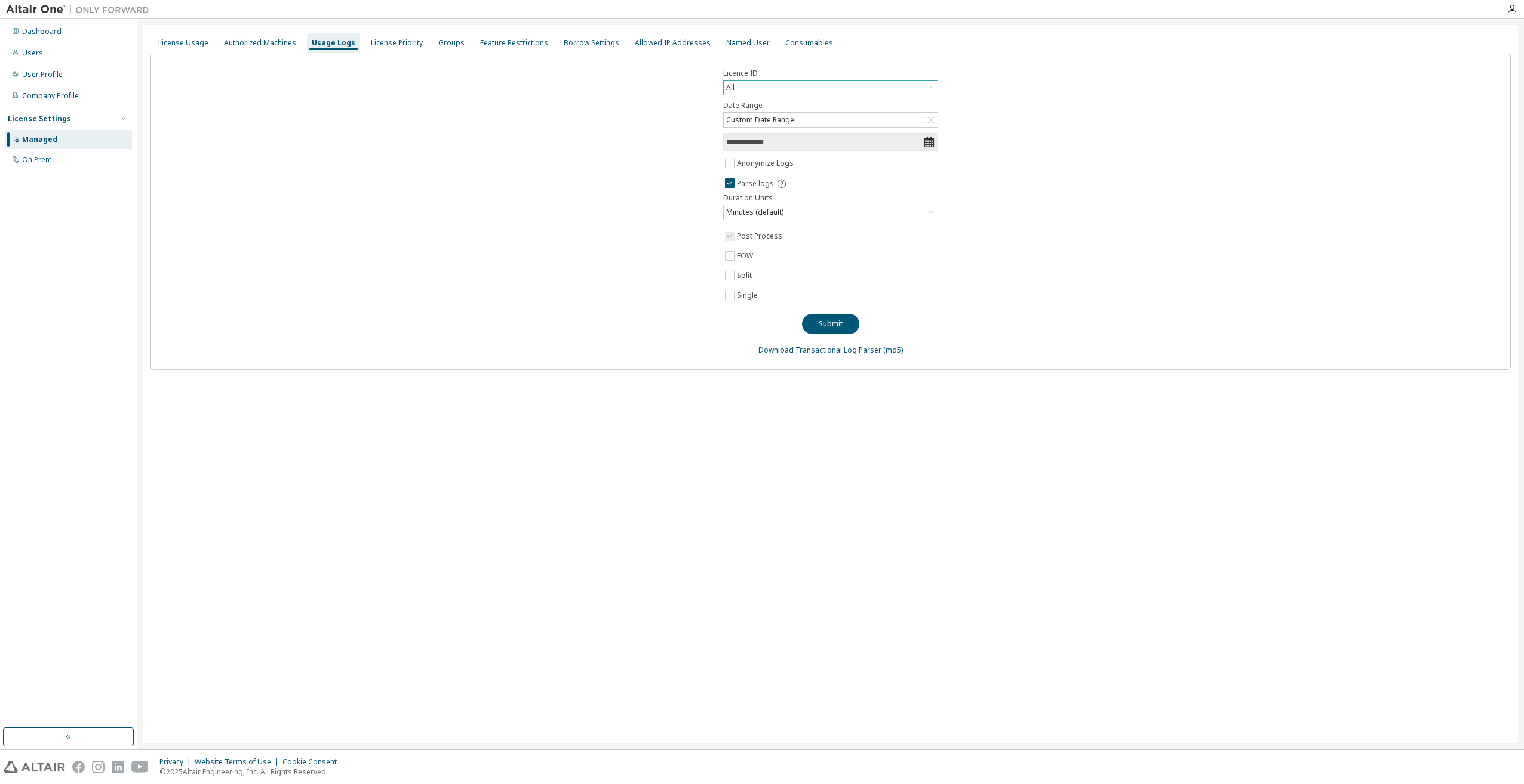
click at [929, 87] on icon at bounding box center [931, 87] width 12 height 12
click at [907, 138] on li "128458 - AU Mechanical Engineer (Voided: 2025-06-25)" at bounding box center [829, 144] width 212 height 16
click at [833, 323] on button "Submit" at bounding box center [830, 324] width 58 height 20
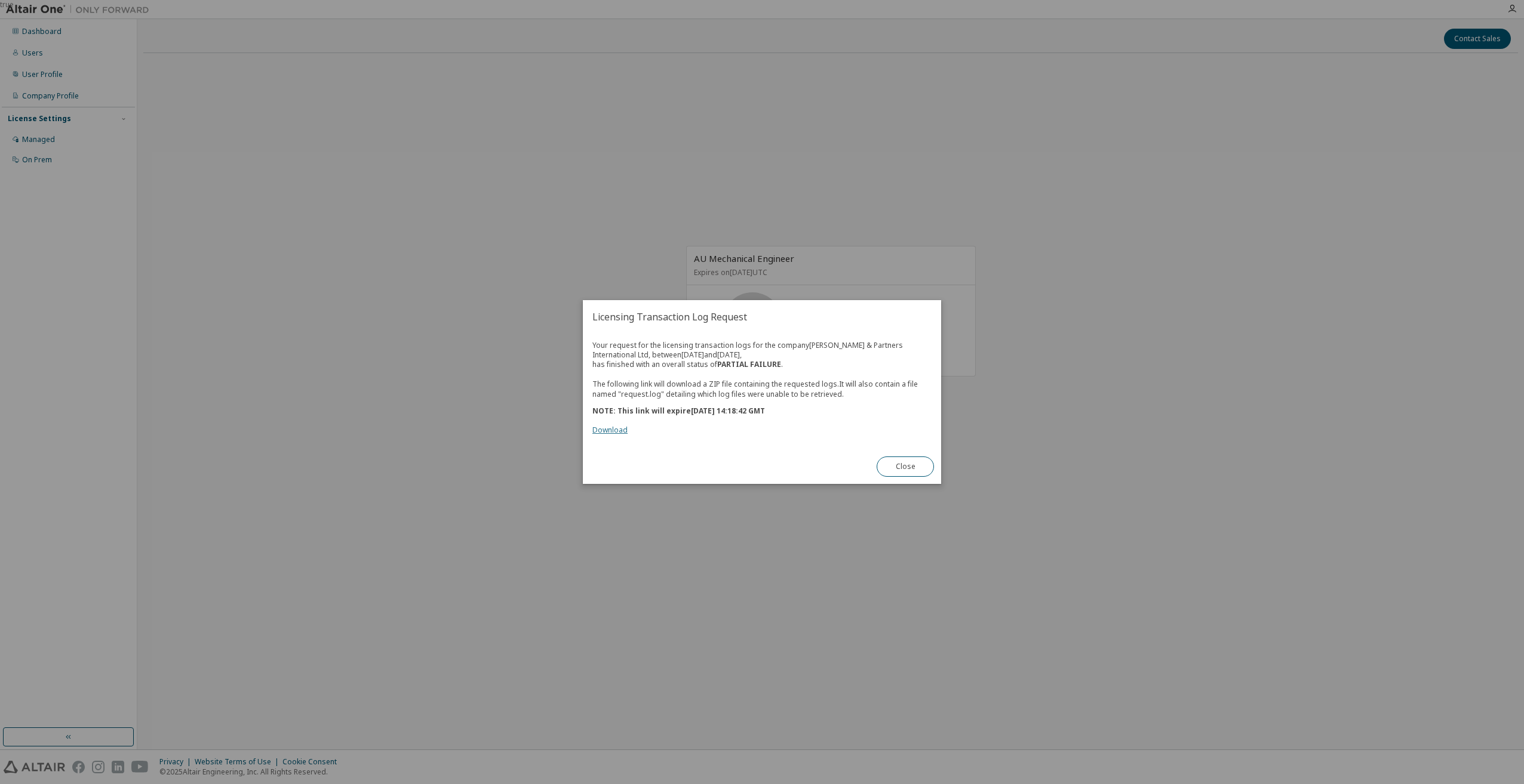
click at [618, 429] on link "Download" at bounding box center [609, 430] width 35 height 10
